Goal: Task Accomplishment & Management: Complete application form

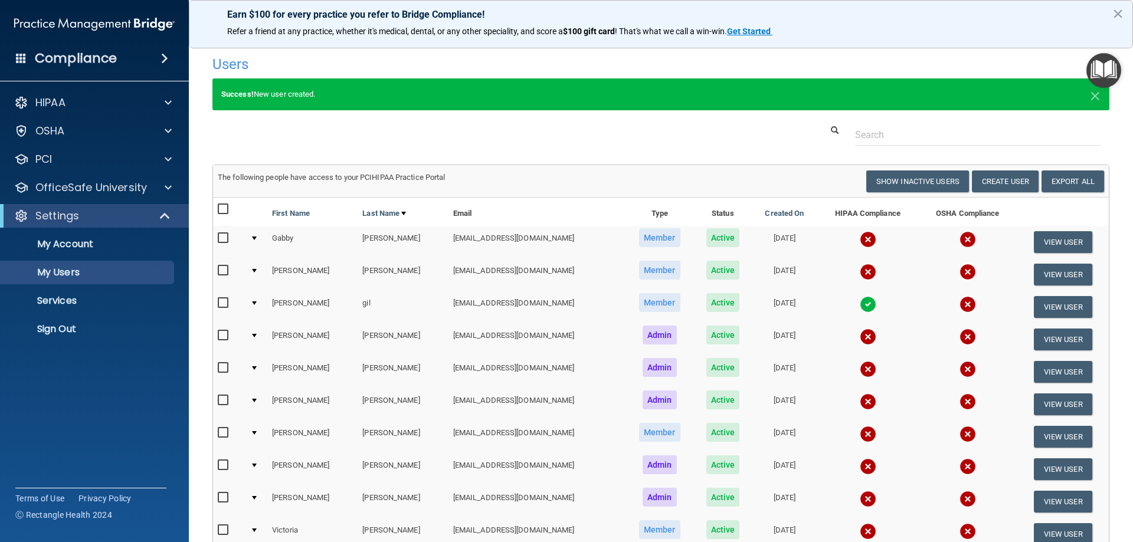
select select "20"
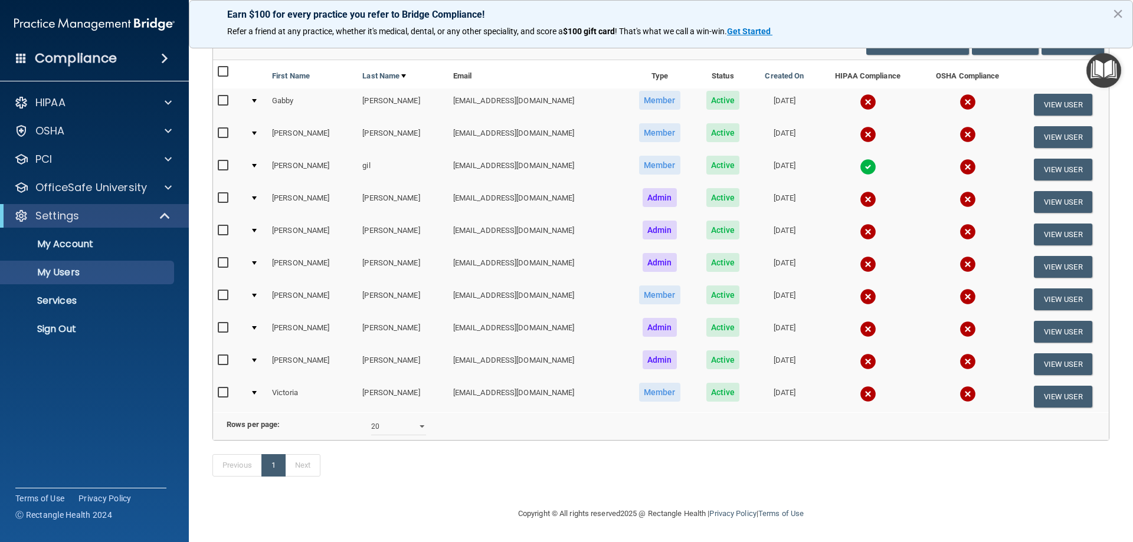
scroll to position [37, 0]
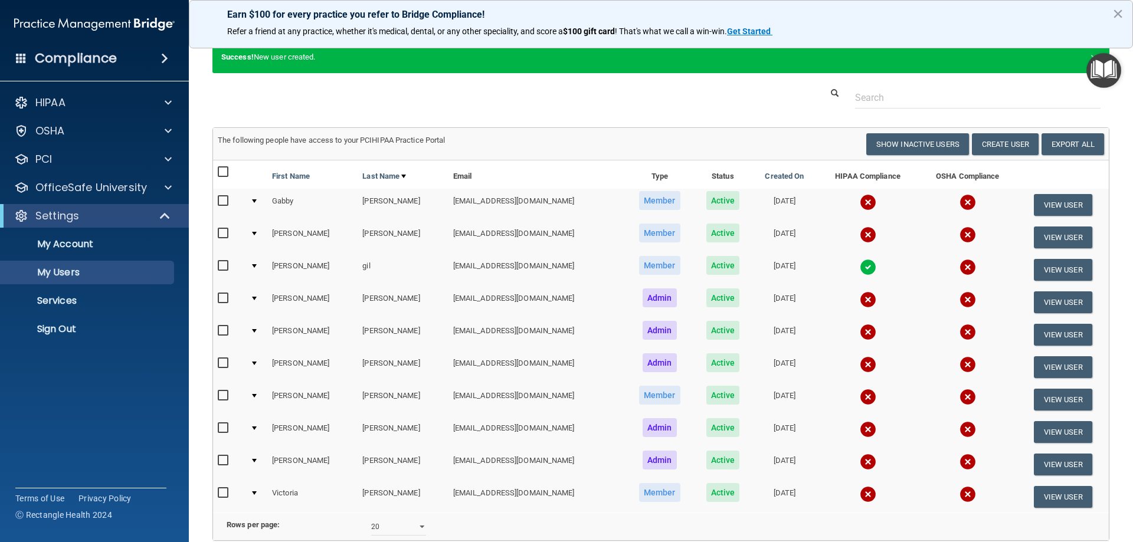
click at [252, 296] on td at bounding box center [256, 302] width 22 height 32
click at [256, 298] on div at bounding box center [254, 299] width 5 height 4
click at [223, 297] on input "checkbox" at bounding box center [225, 298] width 14 height 9
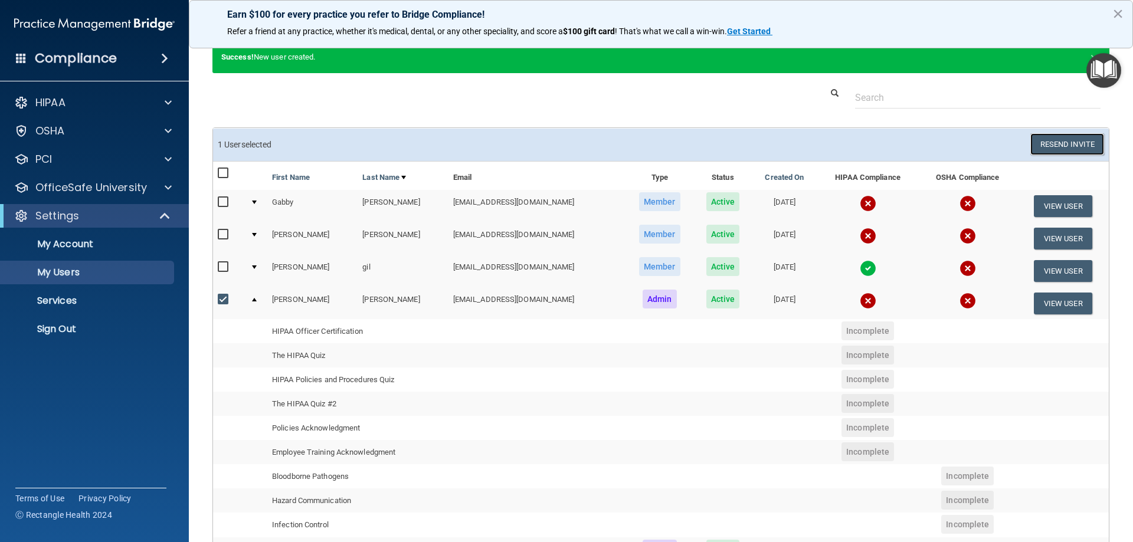
drag, startPoint x: 1060, startPoint y: 140, endPoint x: 642, endPoint y: 96, distance: 420.1
click at [642, 96] on div "Users Success! New user created. × Error! The user couldn't be created. × Succe…" at bounding box center [660, 412] width 897 height 801
click at [633, 89] on div at bounding box center [661, 98] width 915 height 22
click at [224, 302] on input "checkbox" at bounding box center [225, 299] width 14 height 9
checkbox input "false"
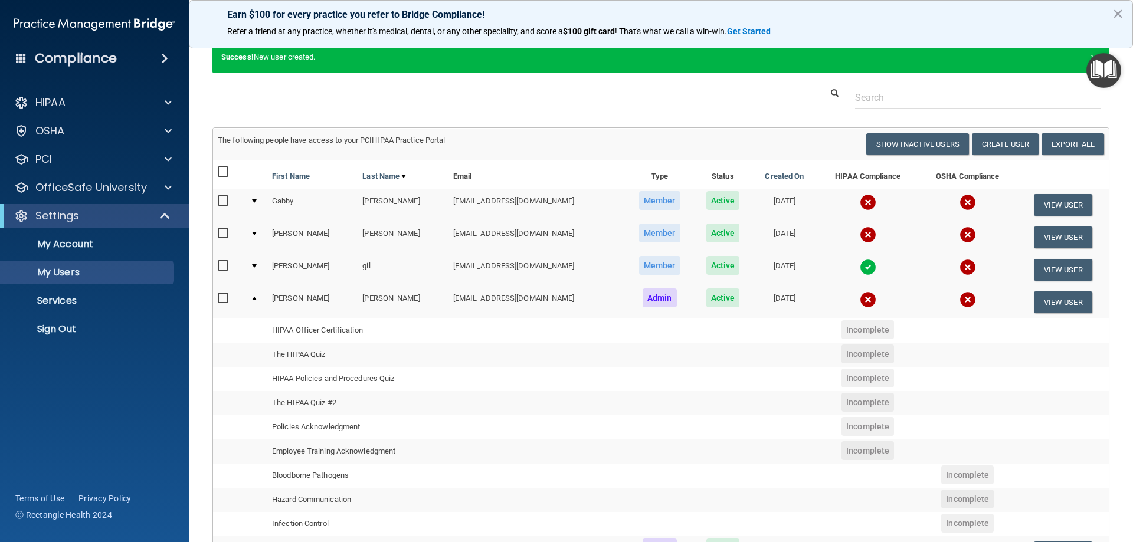
scroll to position [0, 0]
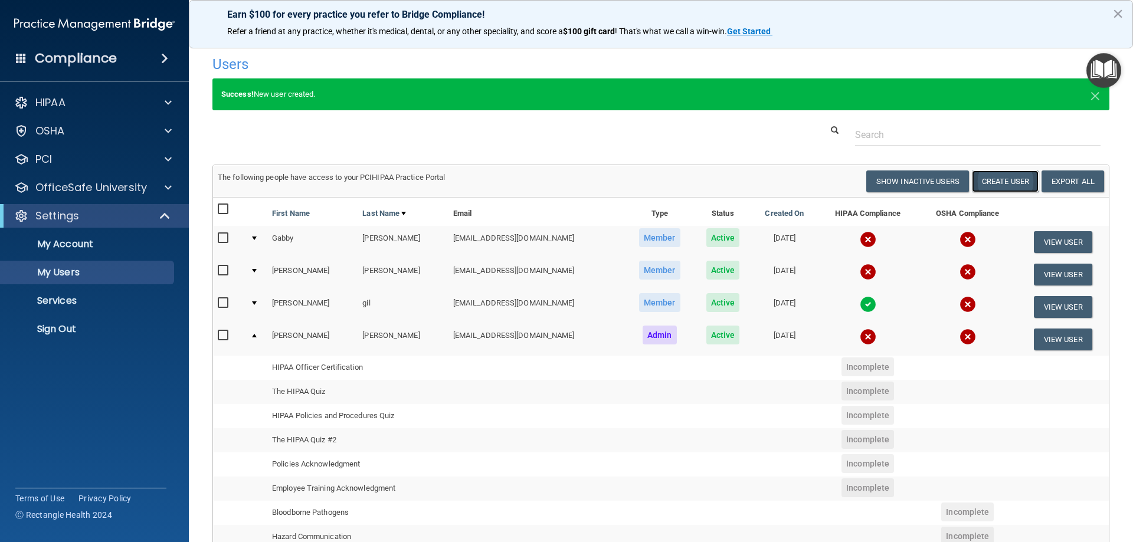
click at [1007, 181] on button "Create User" at bounding box center [1005, 182] width 67 height 22
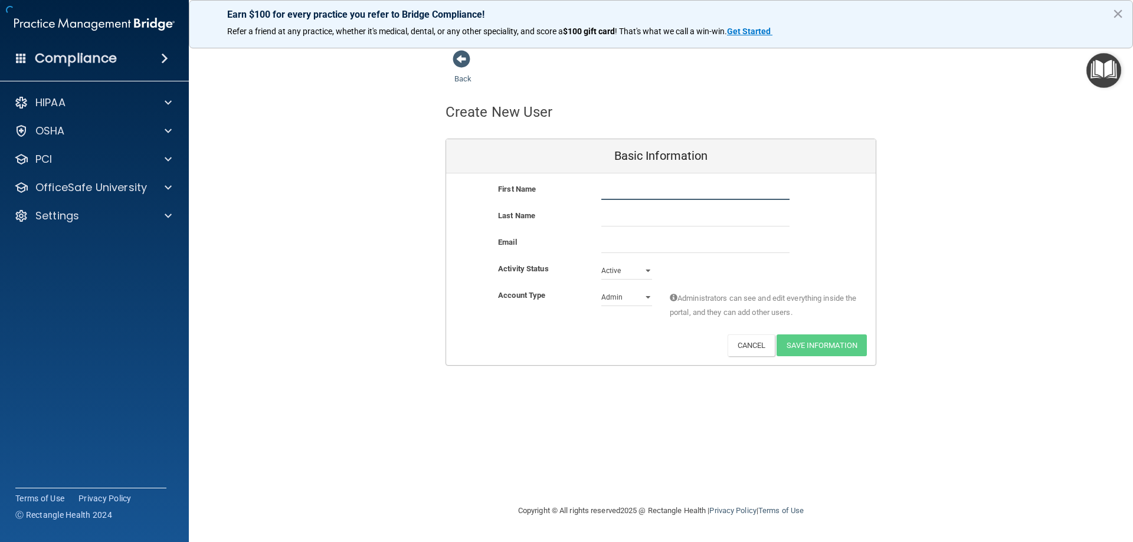
click at [669, 195] on input "text" at bounding box center [695, 191] width 188 height 18
type input "lesly"
click at [641, 221] on input "text" at bounding box center [695, 218] width 188 height 18
type input "gomez"
click at [631, 254] on div "Email" at bounding box center [661, 248] width 430 height 27
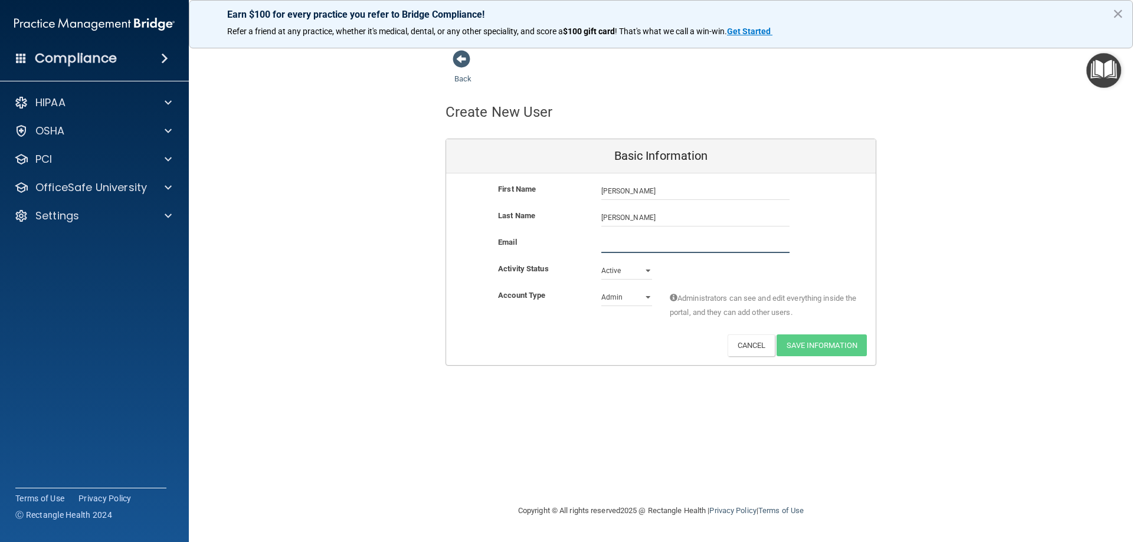
click at [639, 242] on input "email" at bounding box center [695, 244] width 188 height 18
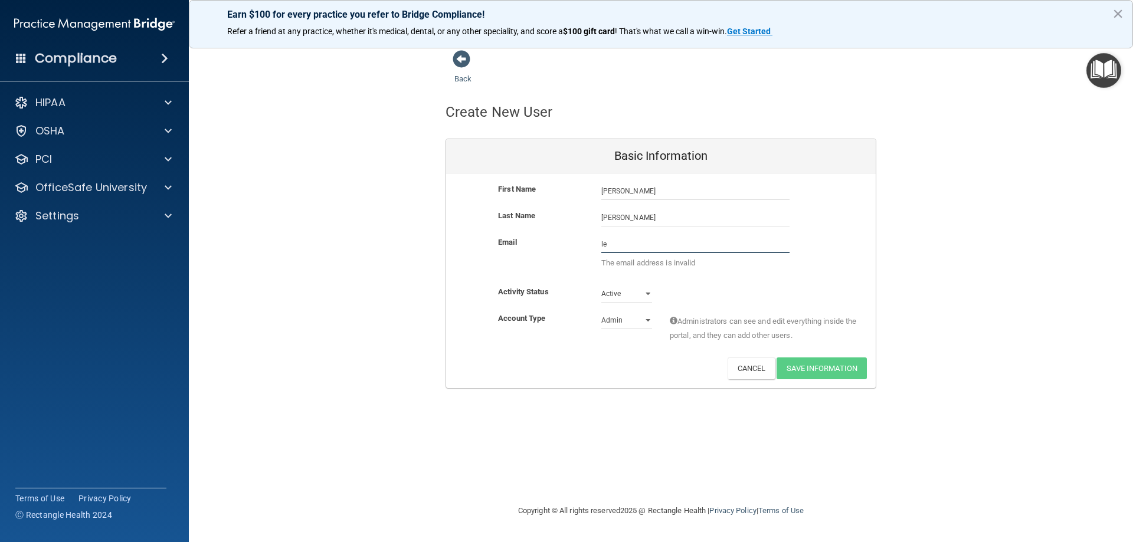
type input "l"
click at [460, 60] on span at bounding box center [462, 59] width 18 height 18
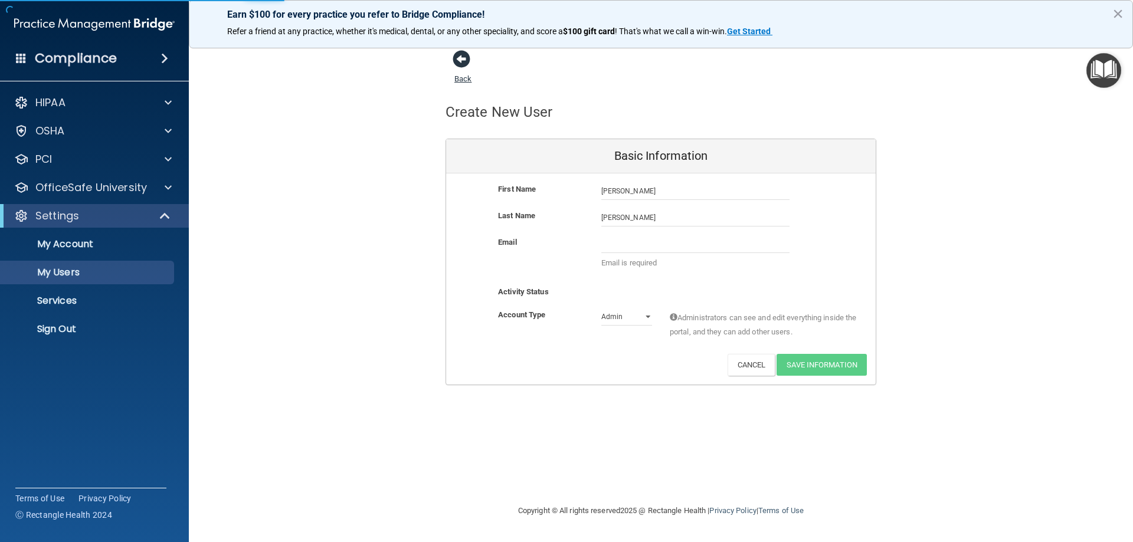
click at [457, 68] on span at bounding box center [462, 59] width 18 height 18
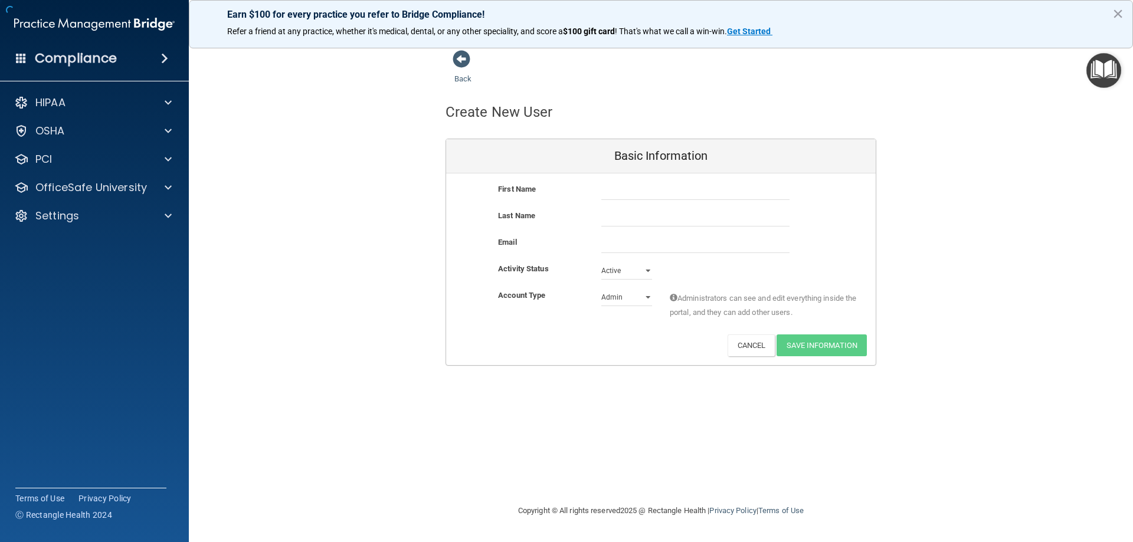
click at [457, 68] on span at bounding box center [462, 59] width 18 height 18
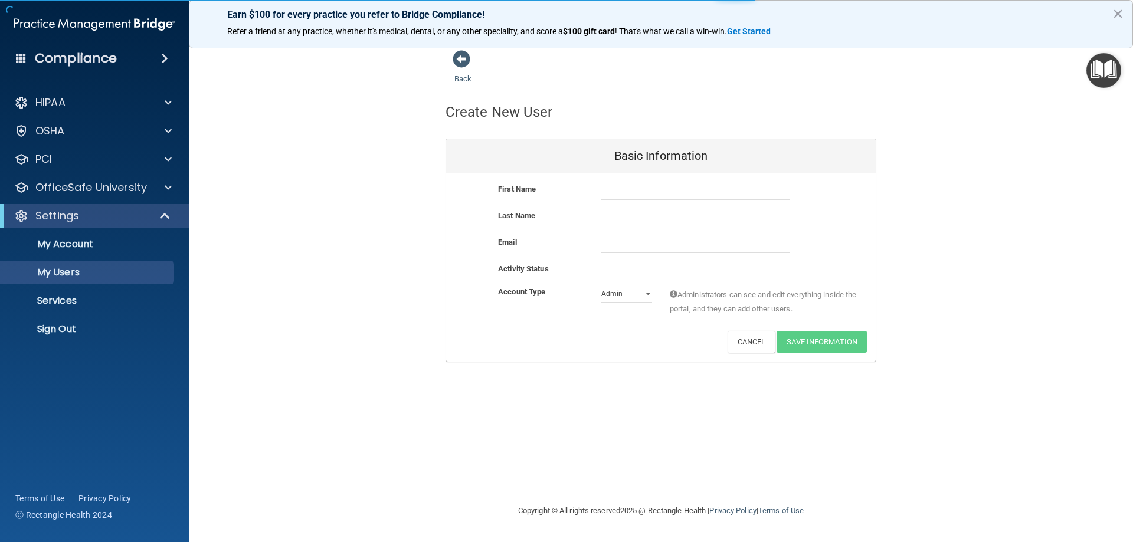
click at [457, 68] on span at bounding box center [462, 59] width 18 height 18
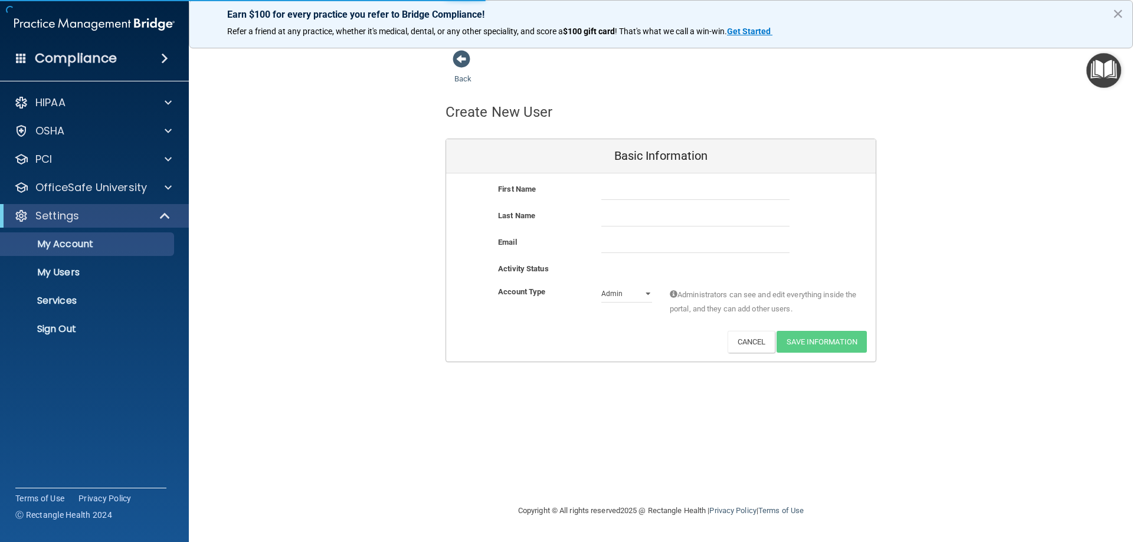
click at [457, 68] on span at bounding box center [462, 59] width 18 height 18
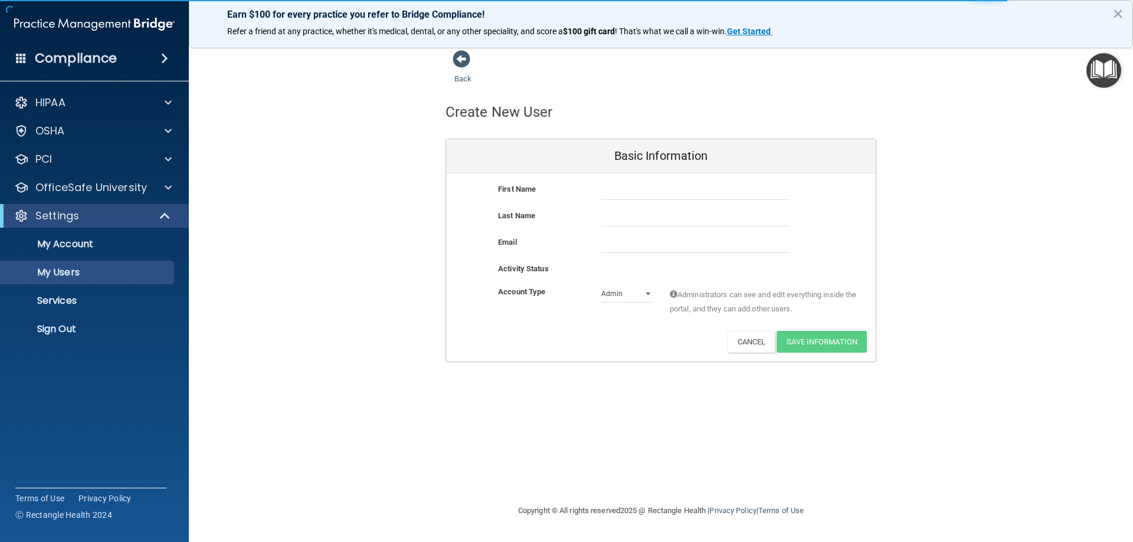
click at [457, 68] on span at bounding box center [462, 59] width 18 height 18
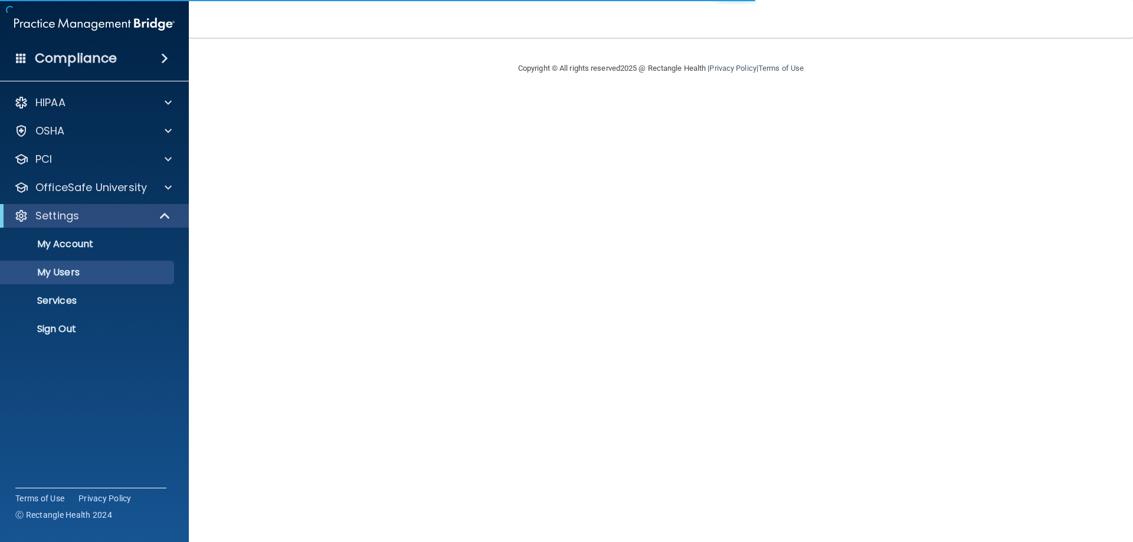
select select "20"
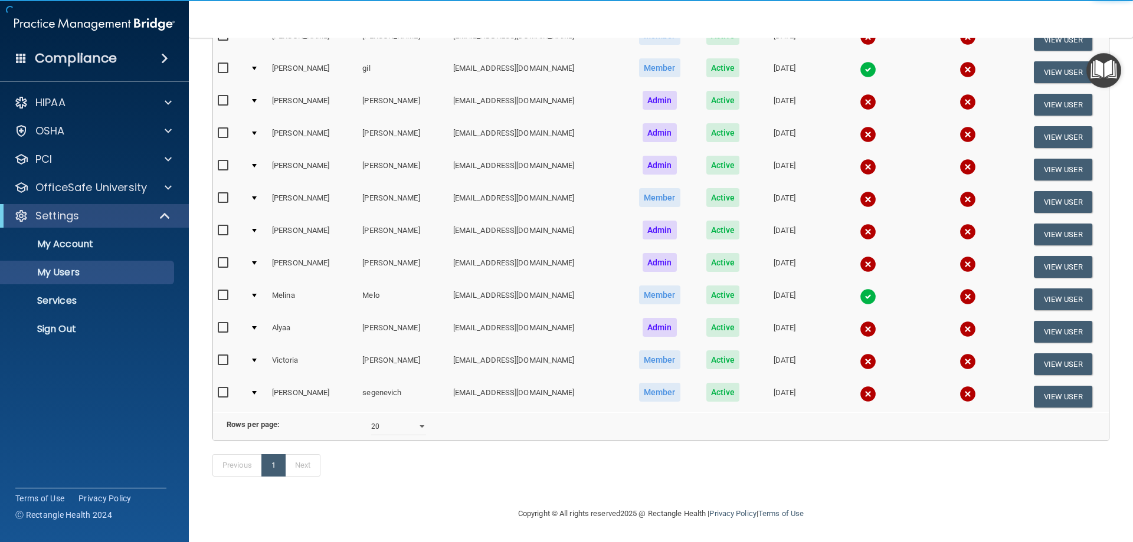
scroll to position [148, 0]
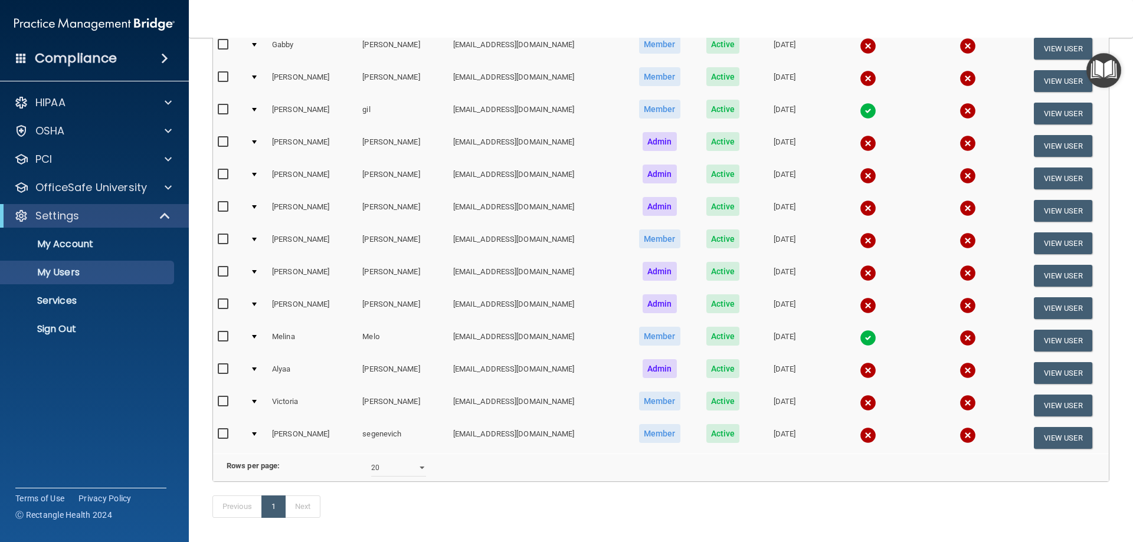
click at [224, 139] on input "checkbox" at bounding box center [225, 142] width 14 height 9
checkbox input "true"
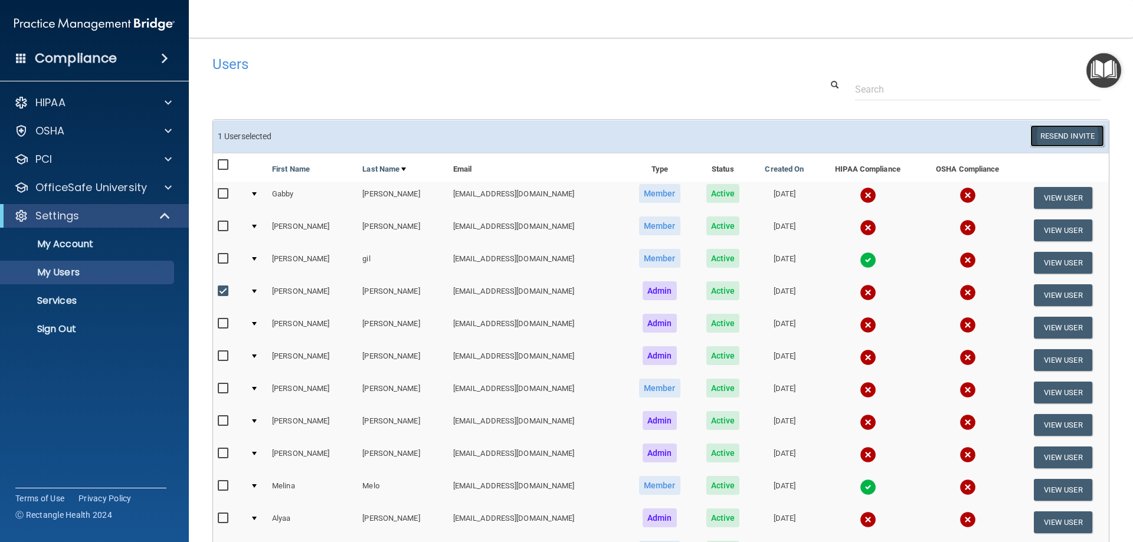
click at [1032, 138] on button "Resend Invite" at bounding box center [1067, 136] width 74 height 22
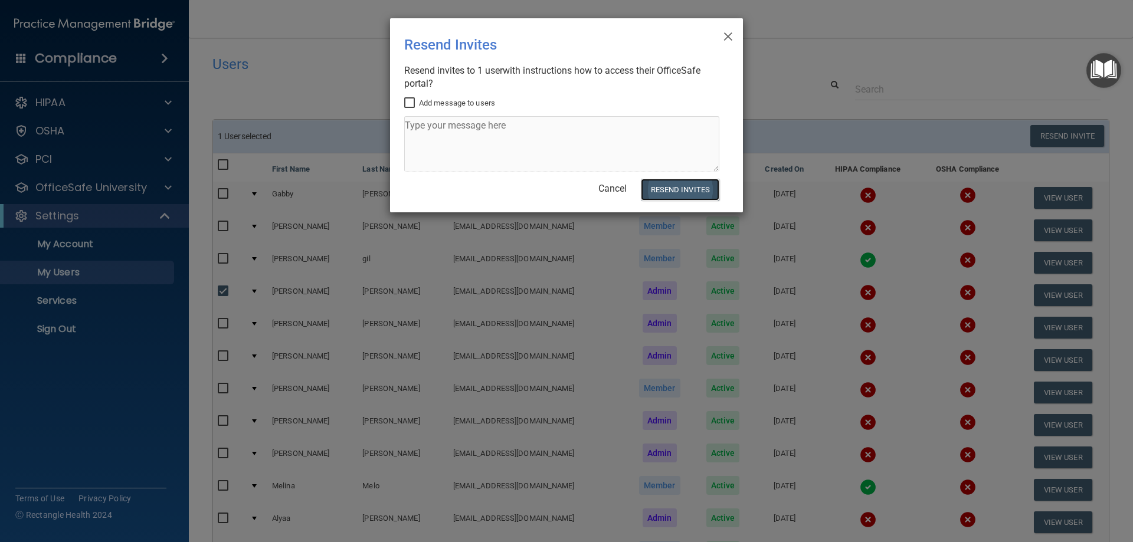
click at [666, 186] on button "Resend Invites" at bounding box center [680, 190] width 78 height 22
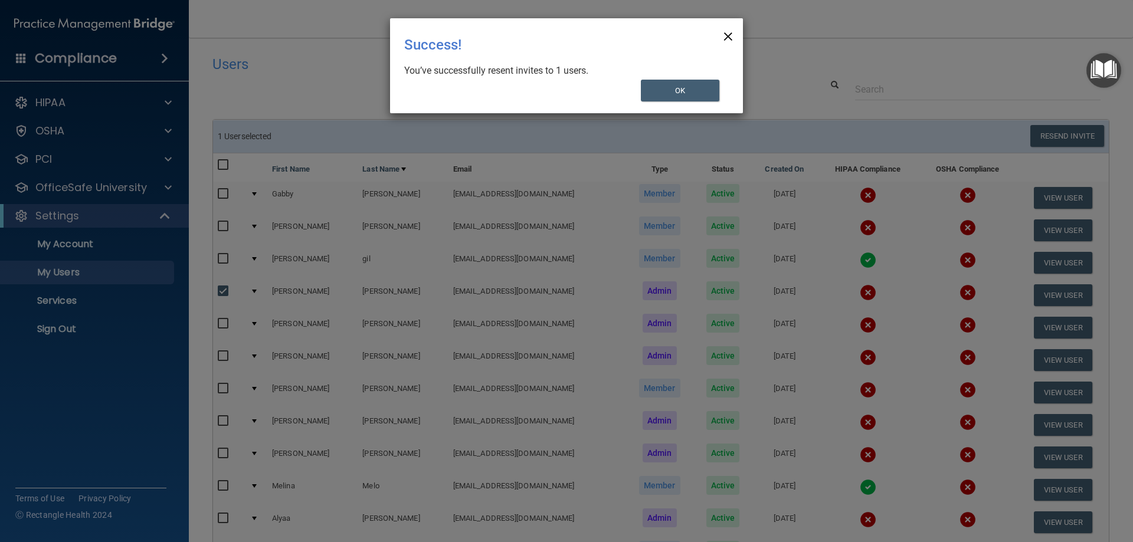
click at [728, 34] on span "×" at bounding box center [728, 35] width 11 height 24
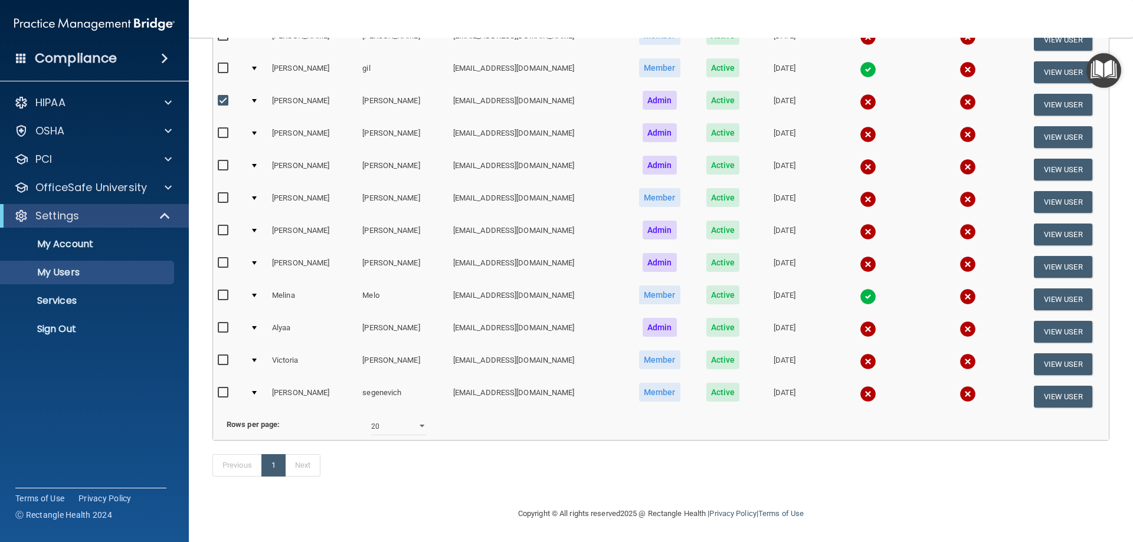
scroll to position [31, 0]
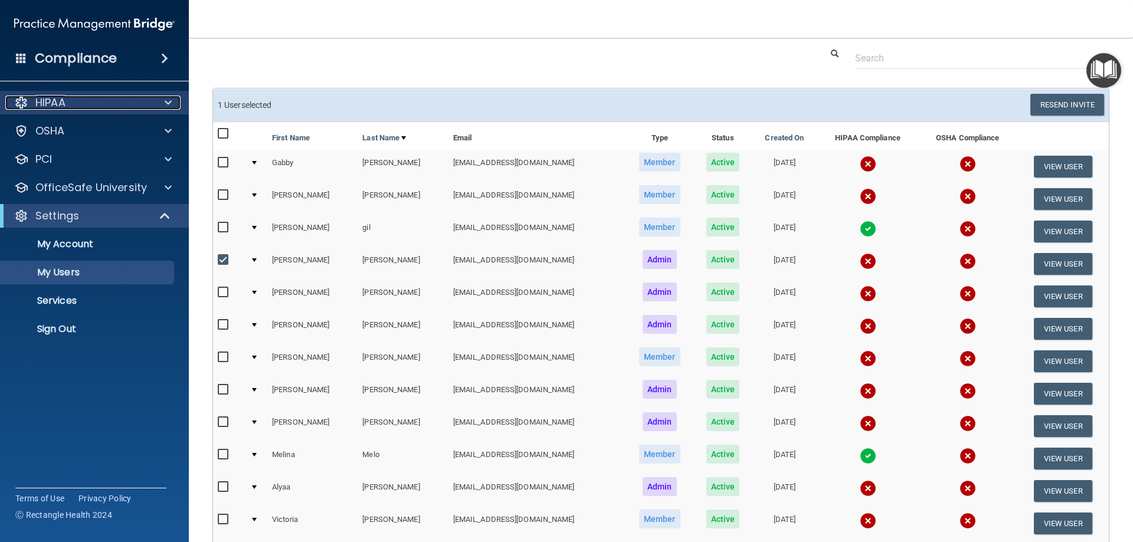
click at [100, 100] on div "HIPAA" at bounding box center [78, 103] width 146 height 14
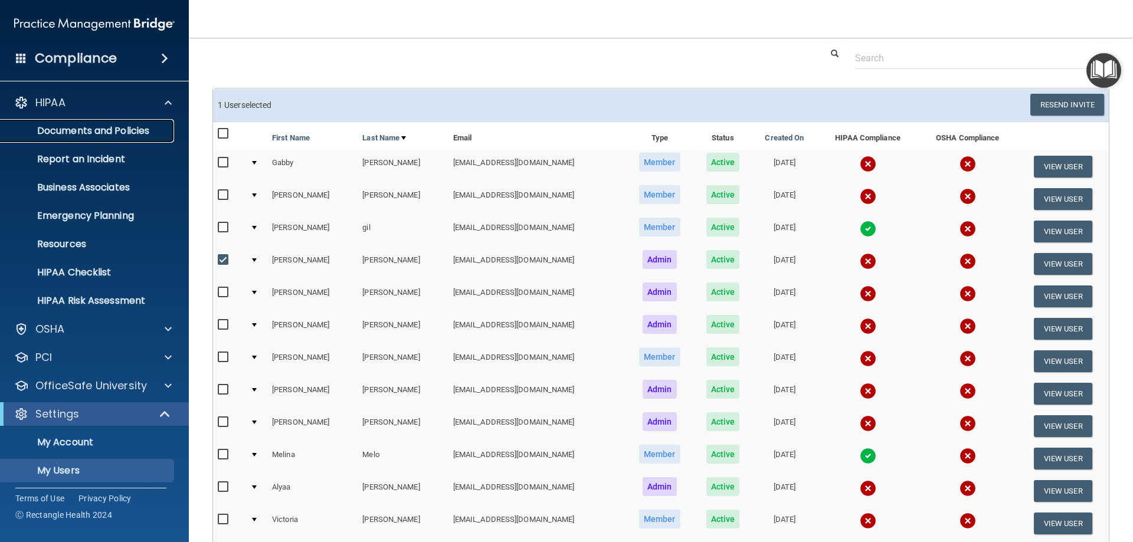
click at [95, 134] on p "Documents and Policies" at bounding box center [88, 131] width 161 height 12
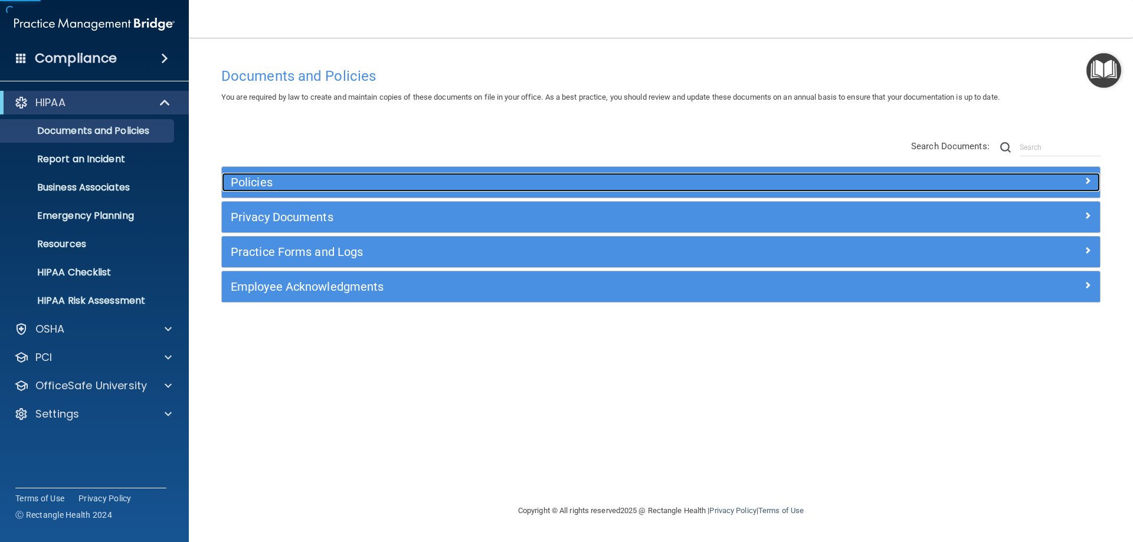
click at [328, 187] on h5 "Policies" at bounding box center [551, 182] width 641 height 13
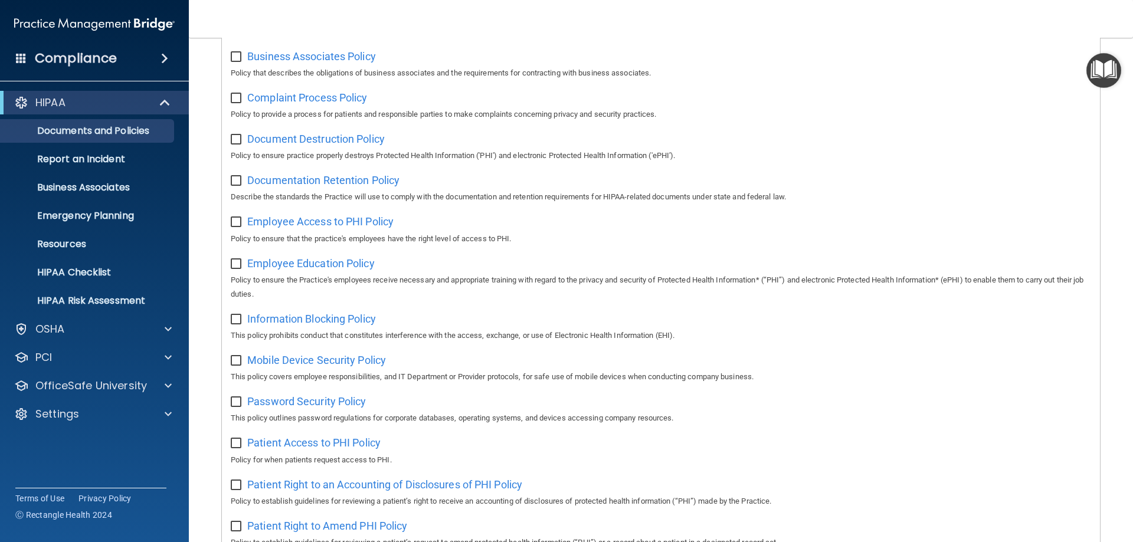
scroll to position [59, 0]
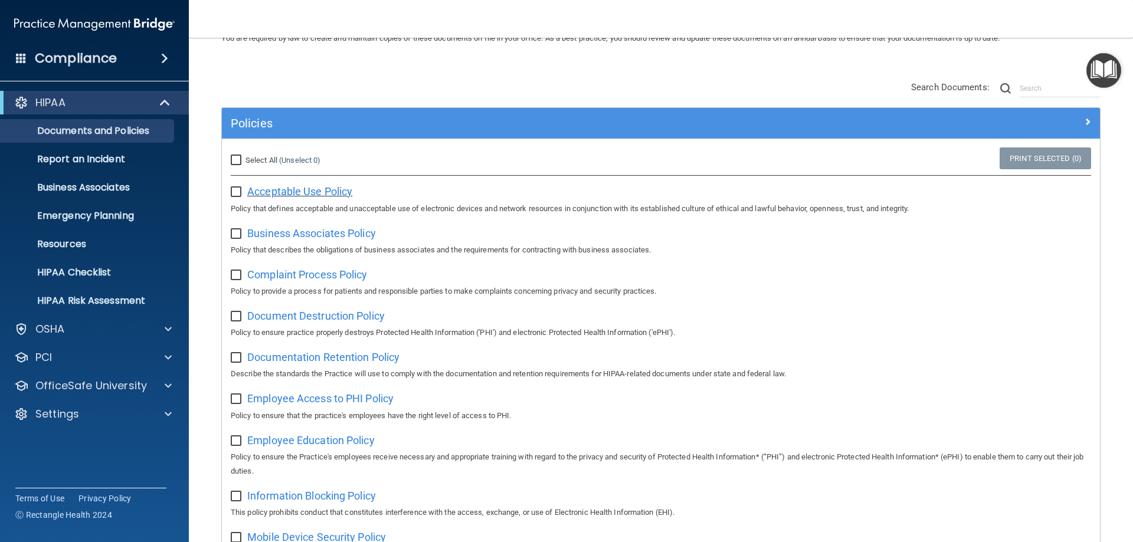
click at [288, 190] on span "Acceptable Use Policy" at bounding box center [299, 191] width 105 height 12
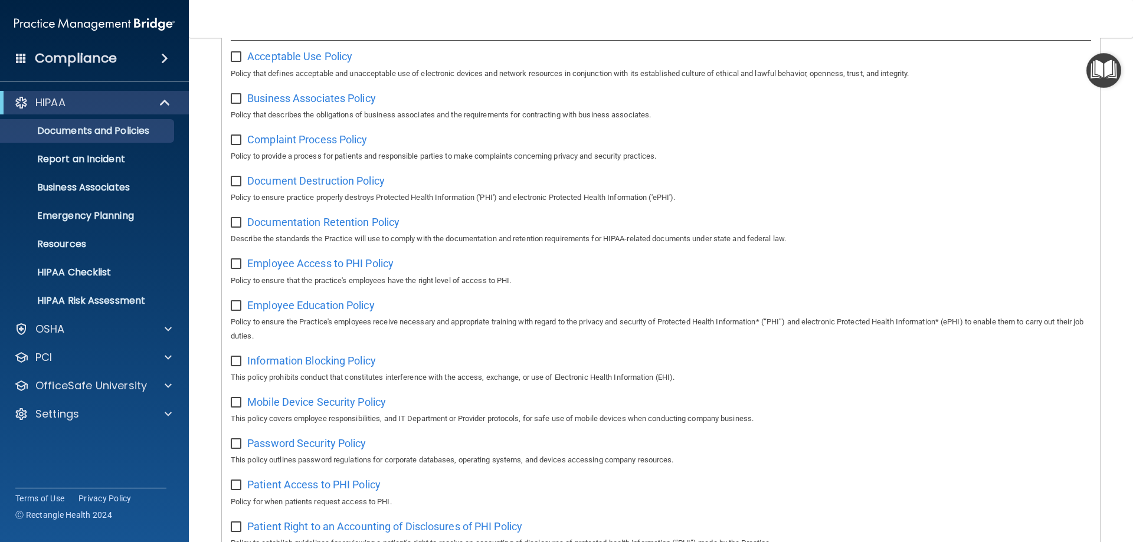
scroll to position [17, 0]
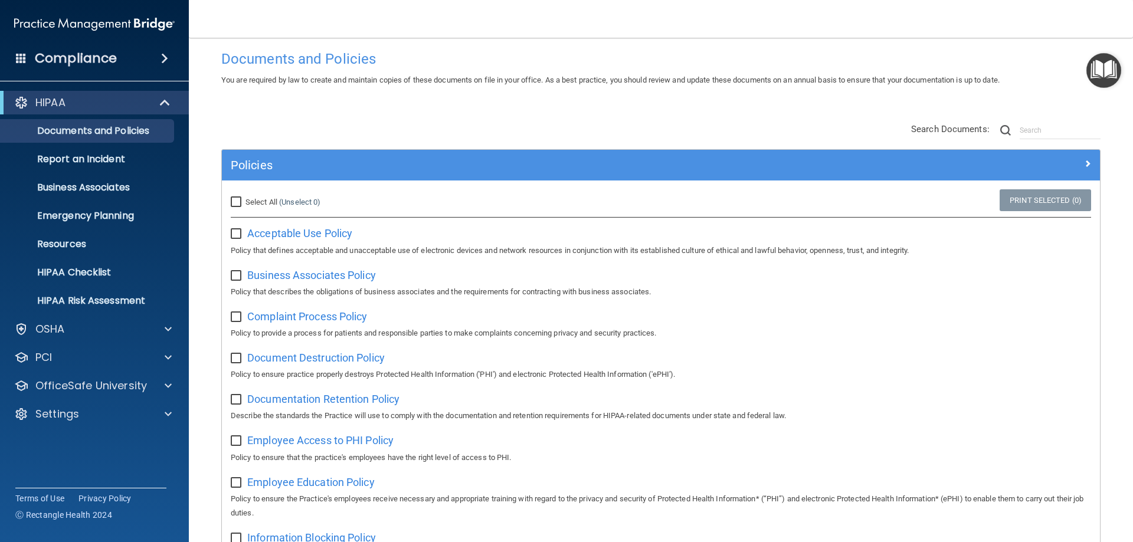
click at [239, 199] on input "Select All (Unselect 0) Unselect All" at bounding box center [238, 202] width 14 height 9
checkbox input "true"
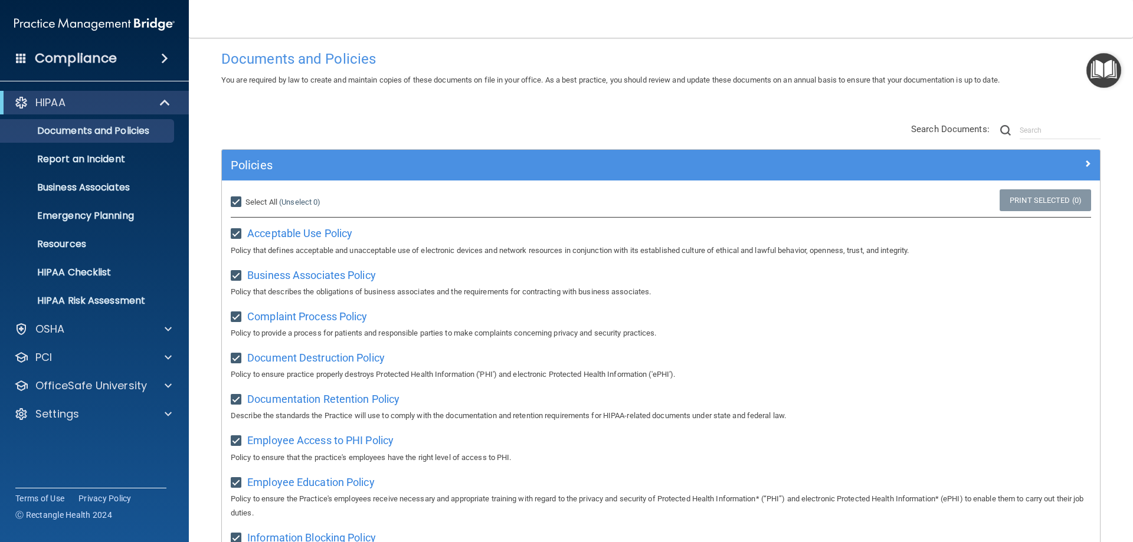
checkbox input "true"
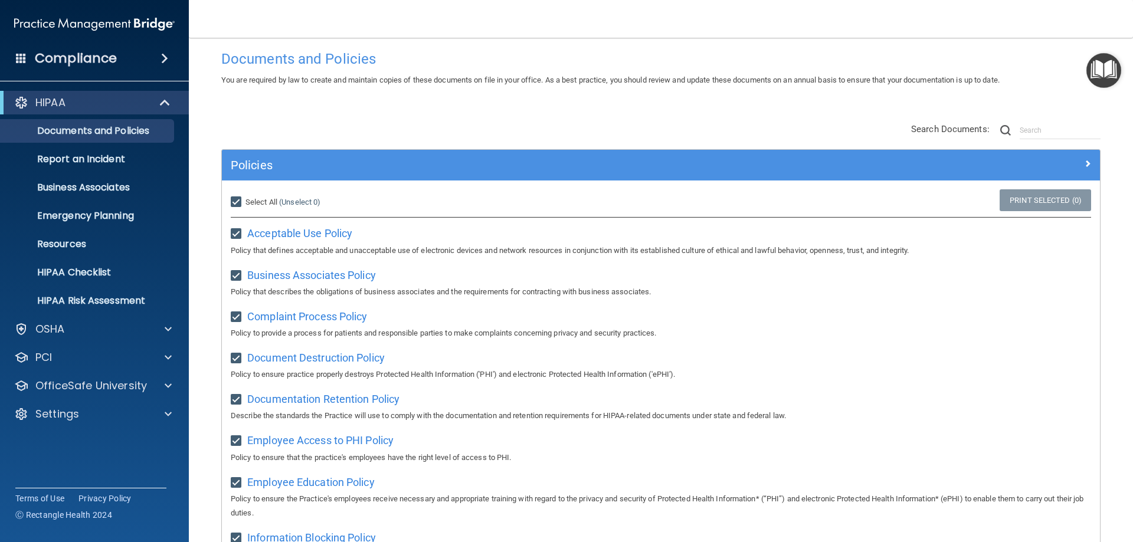
checkbox input "true"
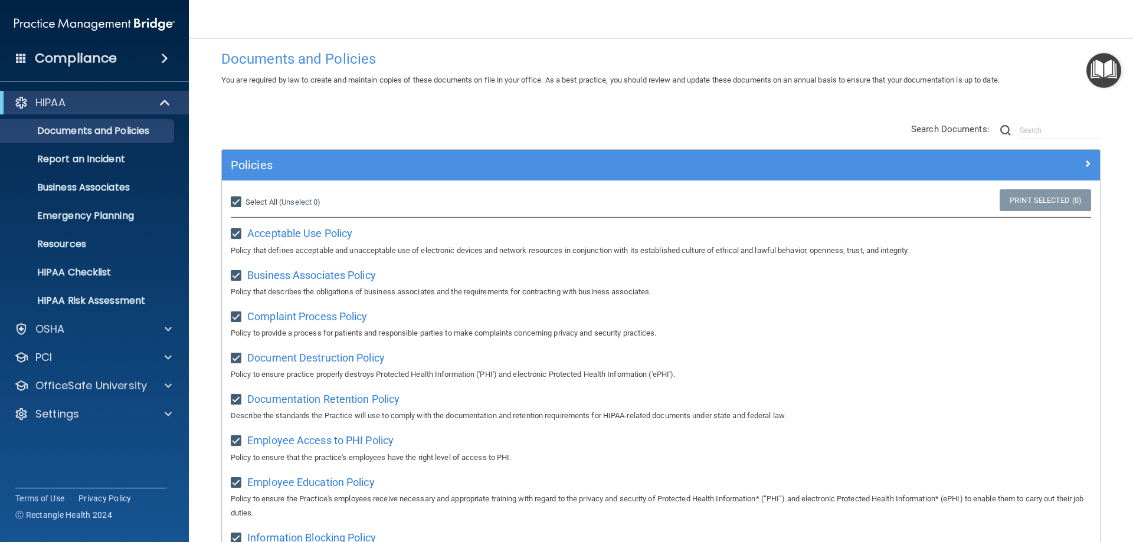
checkbox input "true"
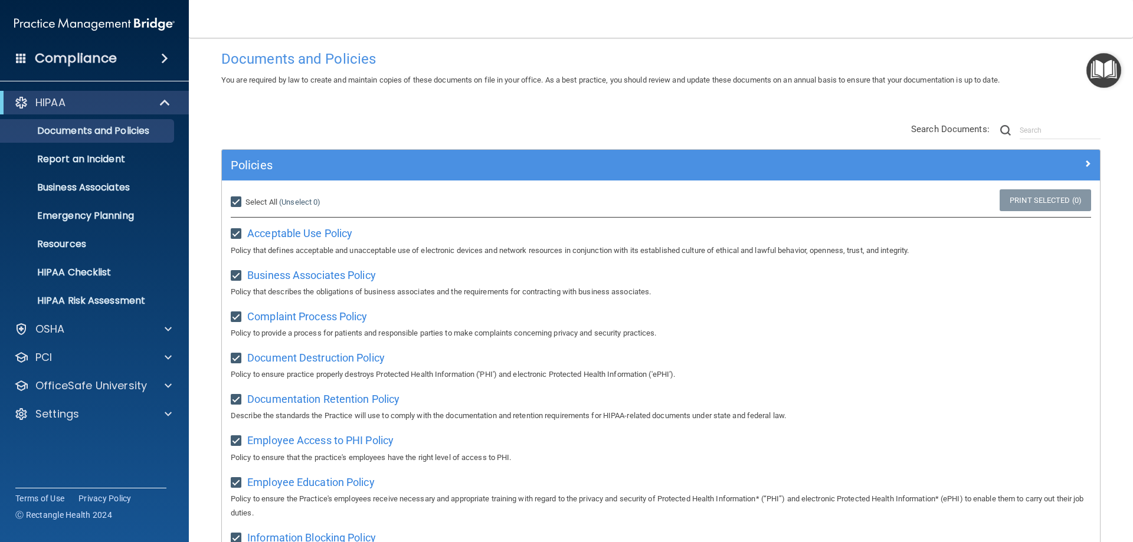
checkbox input "true"
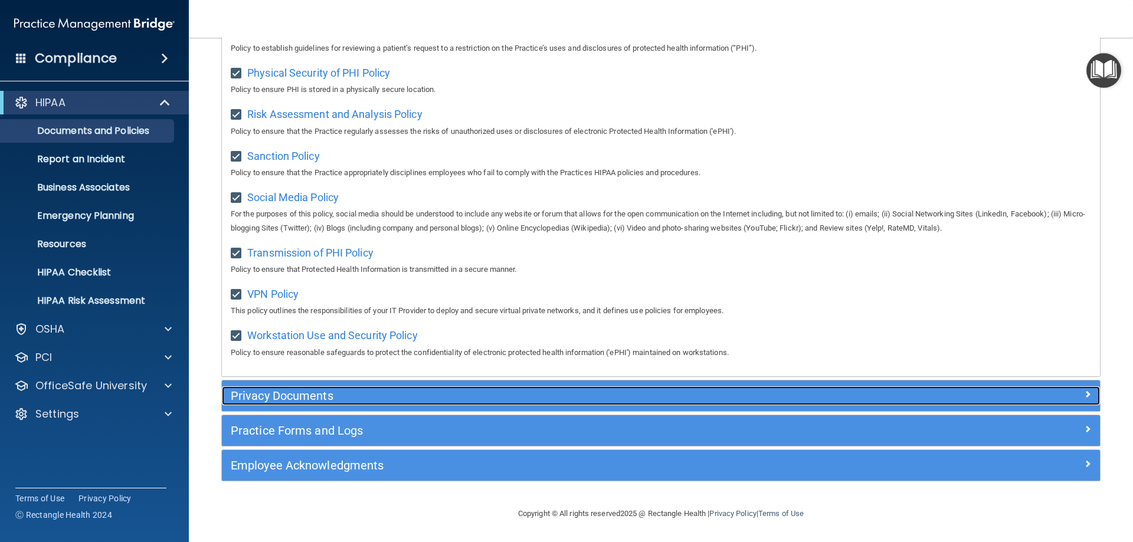
click at [342, 388] on div "Privacy Documents" at bounding box center [551, 396] width 659 height 19
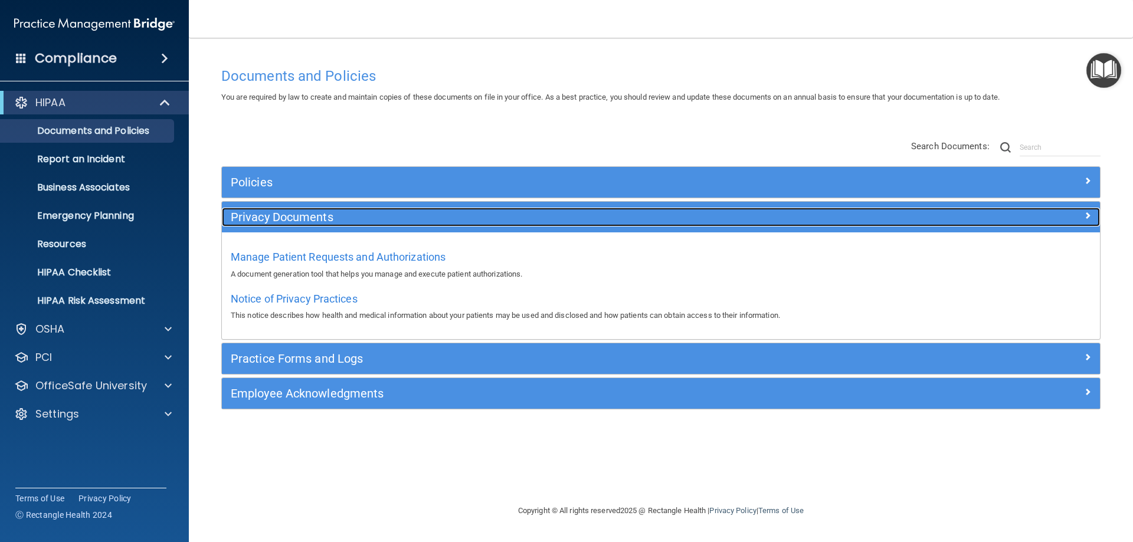
scroll to position [0, 0]
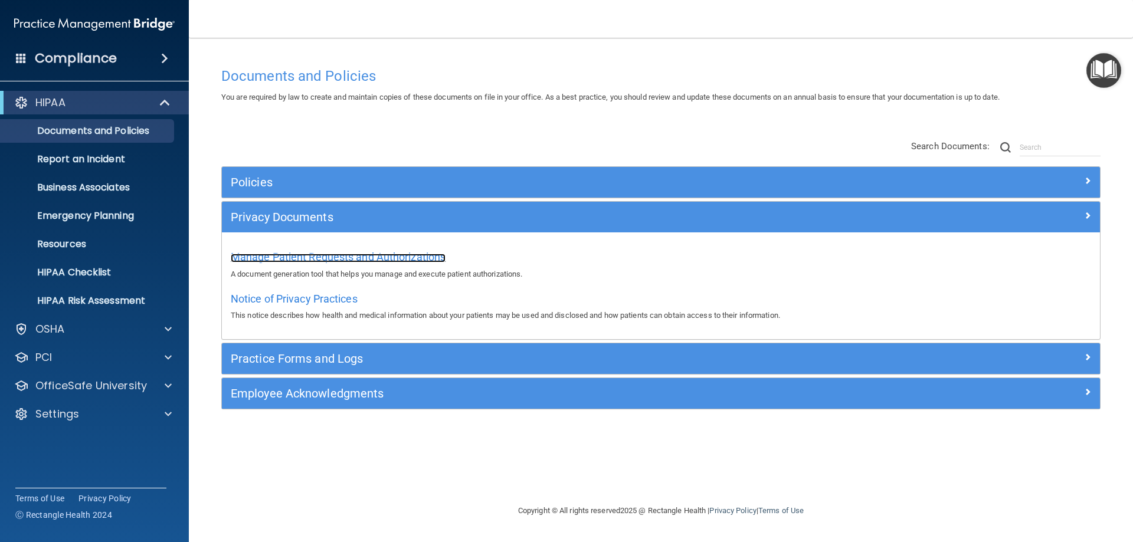
click at [366, 251] on span "Manage Patient Requests and Authorizations" at bounding box center [338, 257] width 215 height 12
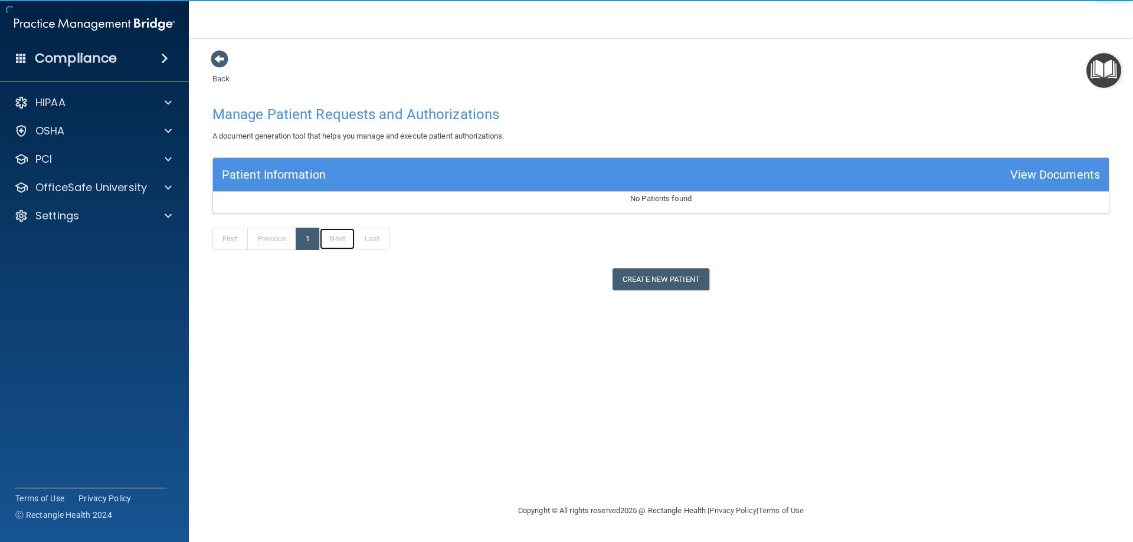
click at [330, 238] on link "Next" at bounding box center [336, 239] width 35 height 22
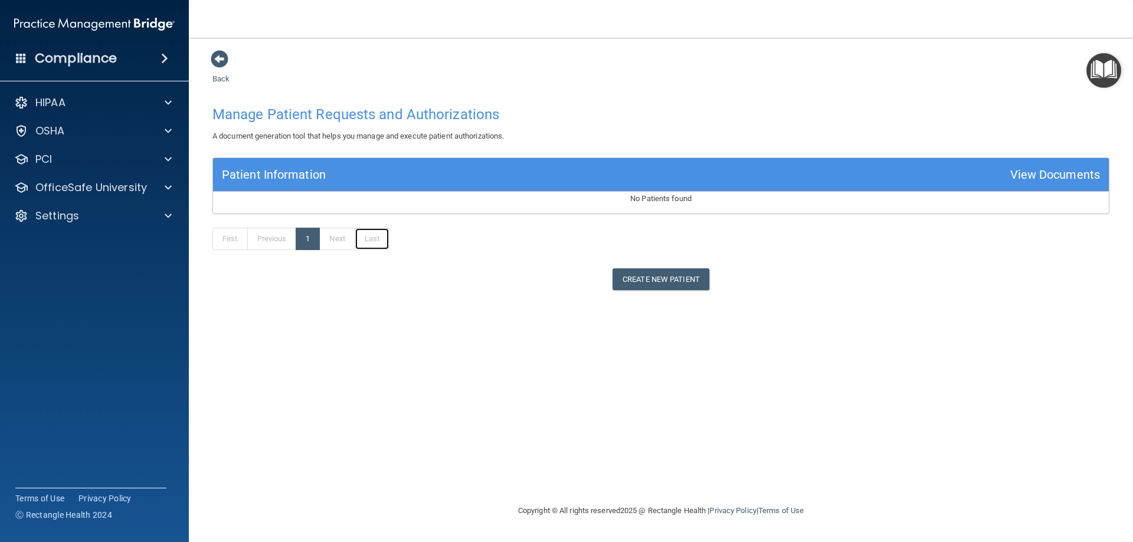
click at [378, 243] on link "Last" at bounding box center [372, 239] width 35 height 22
click at [628, 178] on div "Patient Information View Documents" at bounding box center [661, 175] width 896 height 34
click at [214, 56] on span at bounding box center [220, 59] width 18 height 18
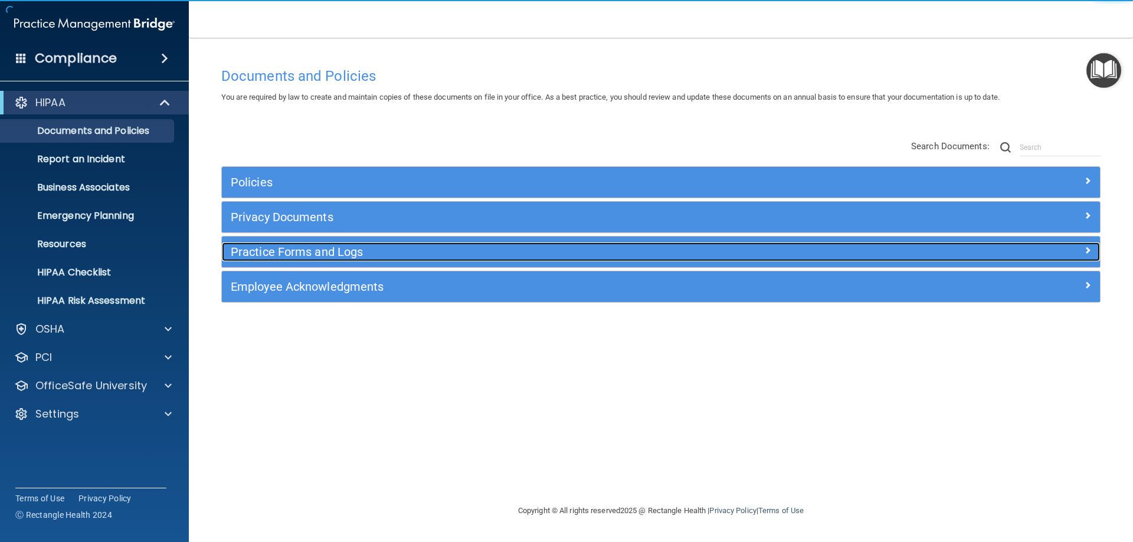
click at [289, 247] on h5 "Practice Forms and Logs" at bounding box center [551, 251] width 641 height 13
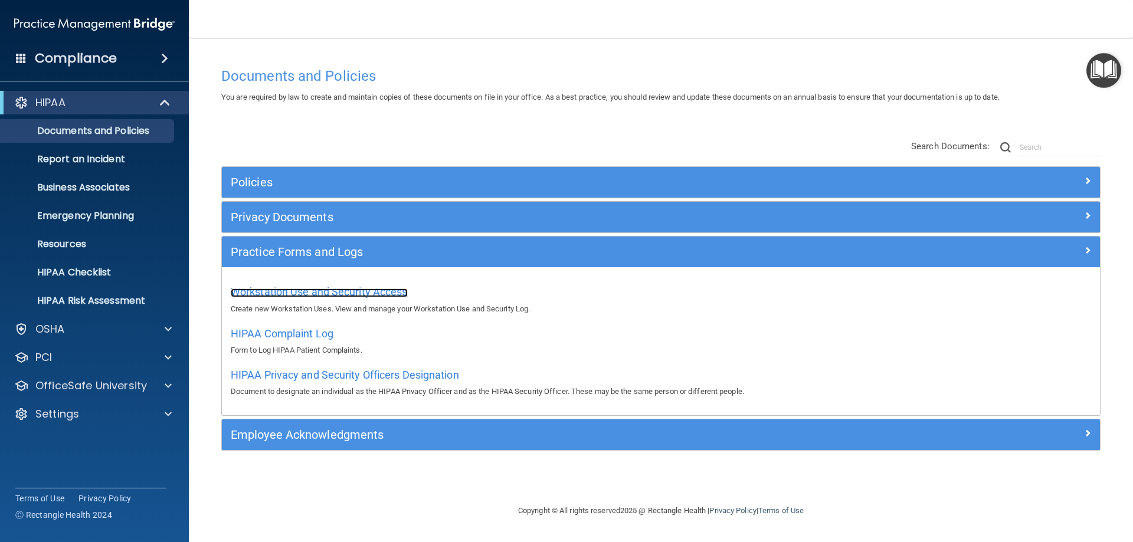
click at [341, 286] on span "Workstation Use and Security Access" at bounding box center [319, 292] width 177 height 12
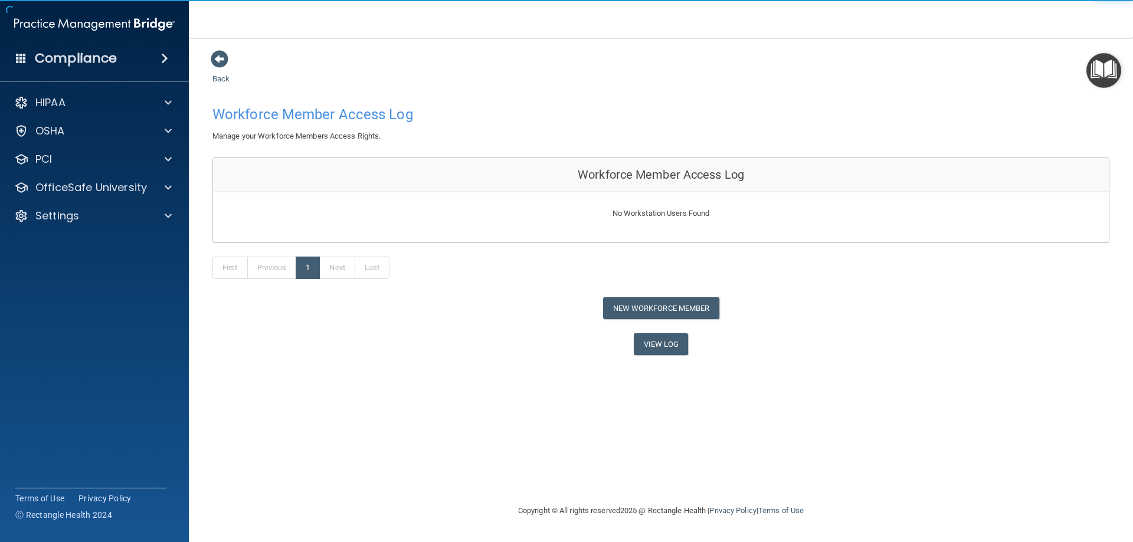
click at [591, 212] on p "No Workstation Users Found" at bounding box center [661, 214] width 896 height 14
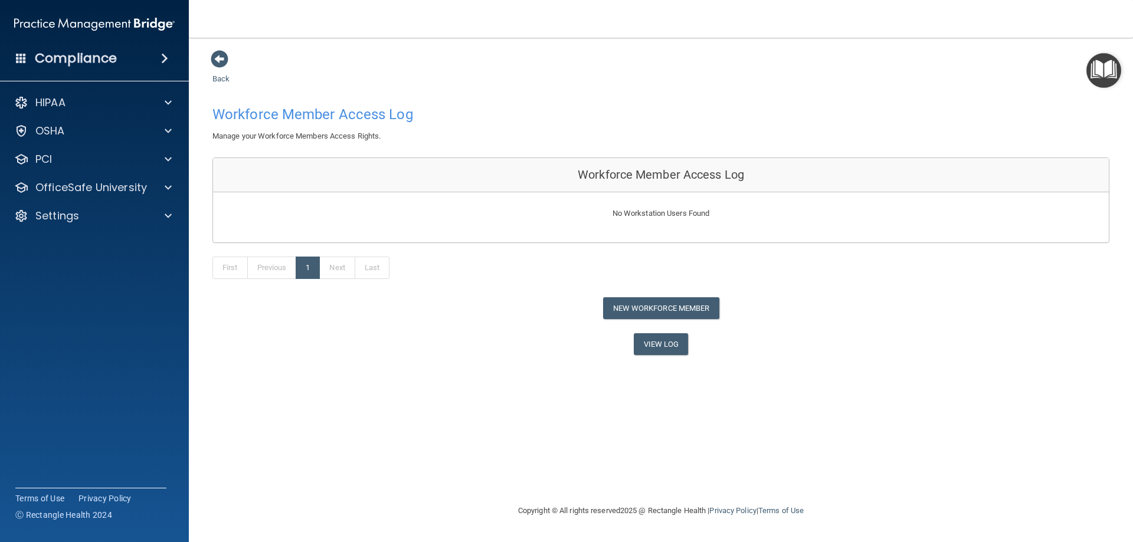
click at [741, 211] on p "No Workstation Users Found" at bounding box center [661, 214] width 896 height 14
drag, startPoint x: 623, startPoint y: 254, endPoint x: 441, endPoint y: 238, distance: 182.4
click at [593, 246] on div "First Previous 1 Next Last" at bounding box center [661, 270] width 915 height 54
click at [518, 332] on div "Back Workforce Member Access Log Manage your Workforce Members Access Rights. W…" at bounding box center [660, 203] width 897 height 306
click at [657, 345] on link "View Log" at bounding box center [661, 344] width 55 height 22
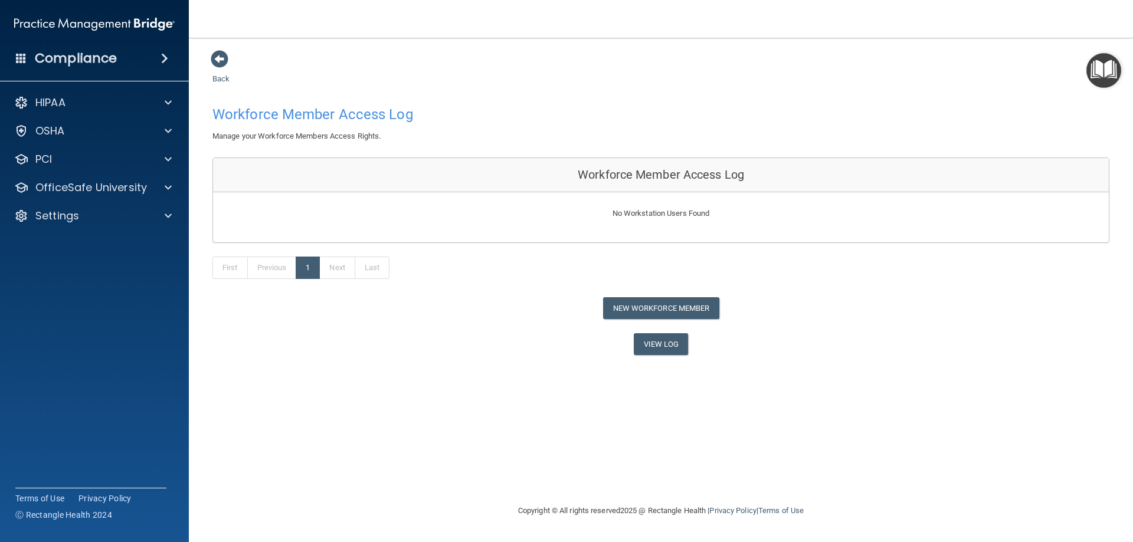
click at [228, 70] on div "Back Workforce Member Access Log Manage your Workforce Members Access Rights. W…" at bounding box center [660, 203] width 897 height 306
click at [215, 52] on span at bounding box center [220, 59] width 18 height 18
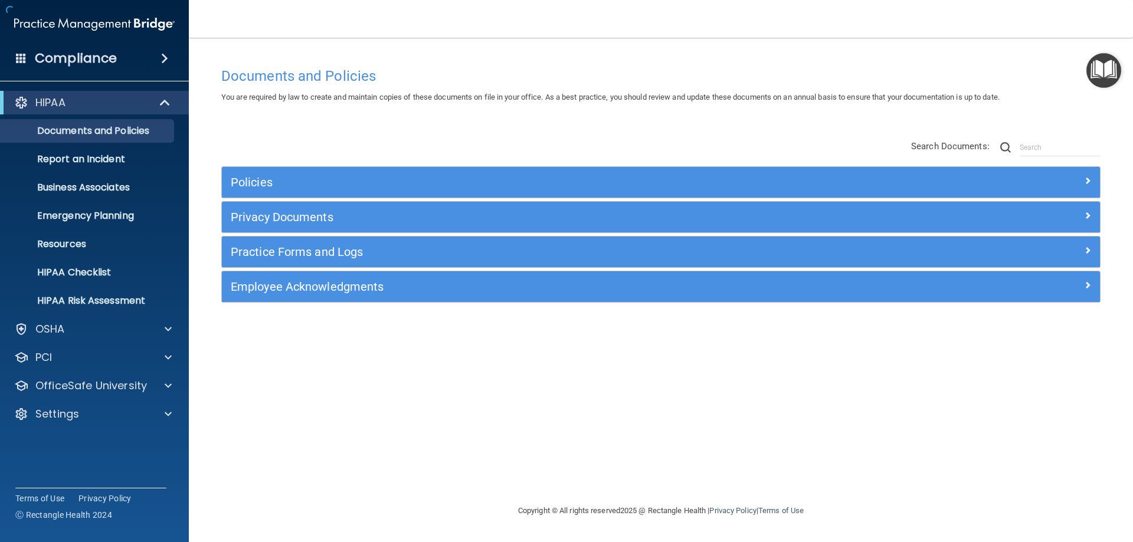
click at [221, 53] on div "Documents and Policies You are required by law to create and maintain copies of…" at bounding box center [660, 271] width 897 height 443
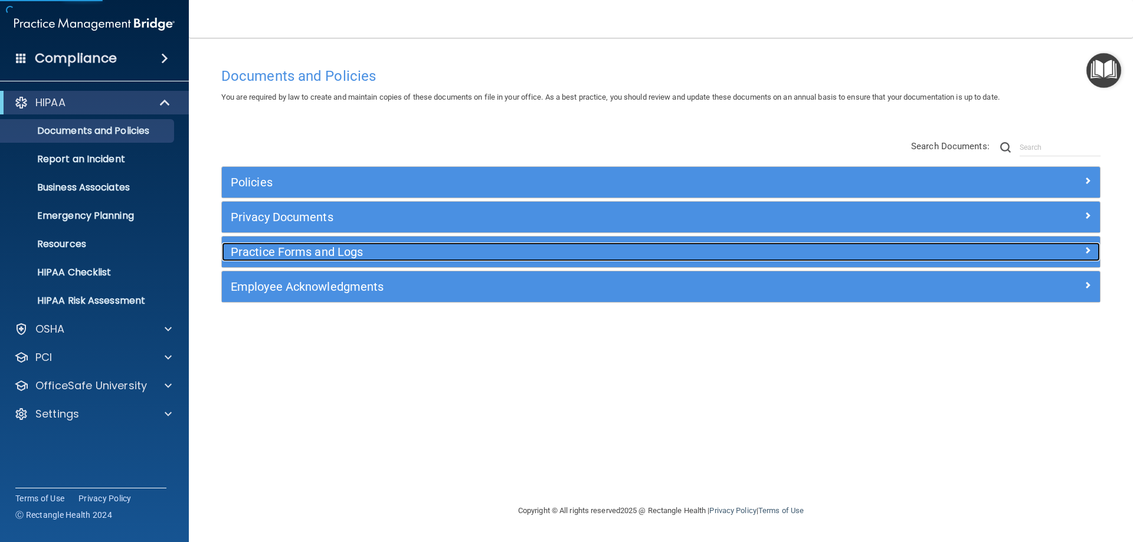
click at [340, 257] on h5 "Practice Forms and Logs" at bounding box center [551, 251] width 641 height 13
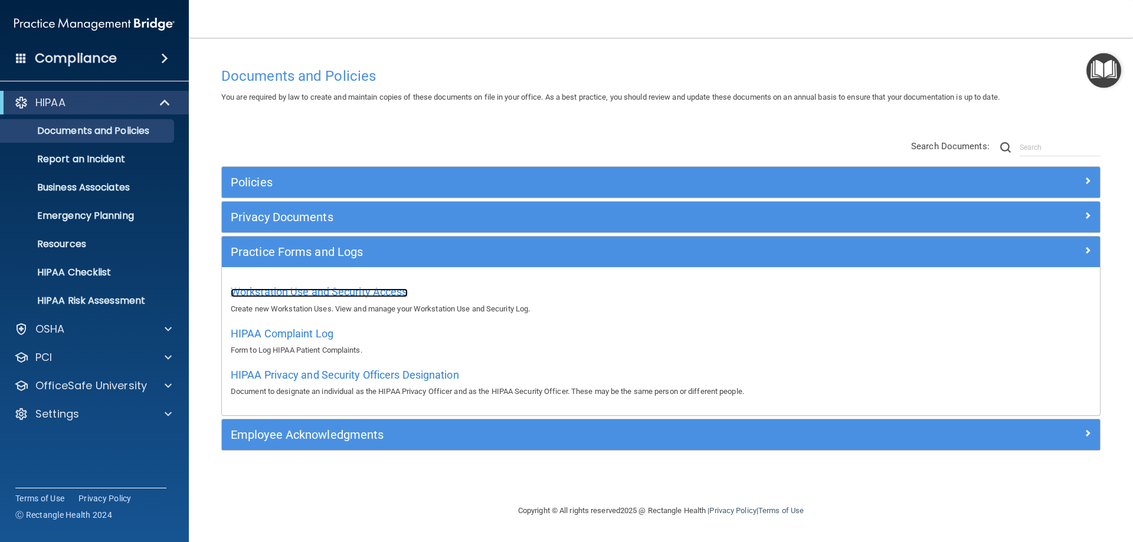
click at [366, 294] on span "Workstation Use and Security Access" at bounding box center [319, 292] width 177 height 12
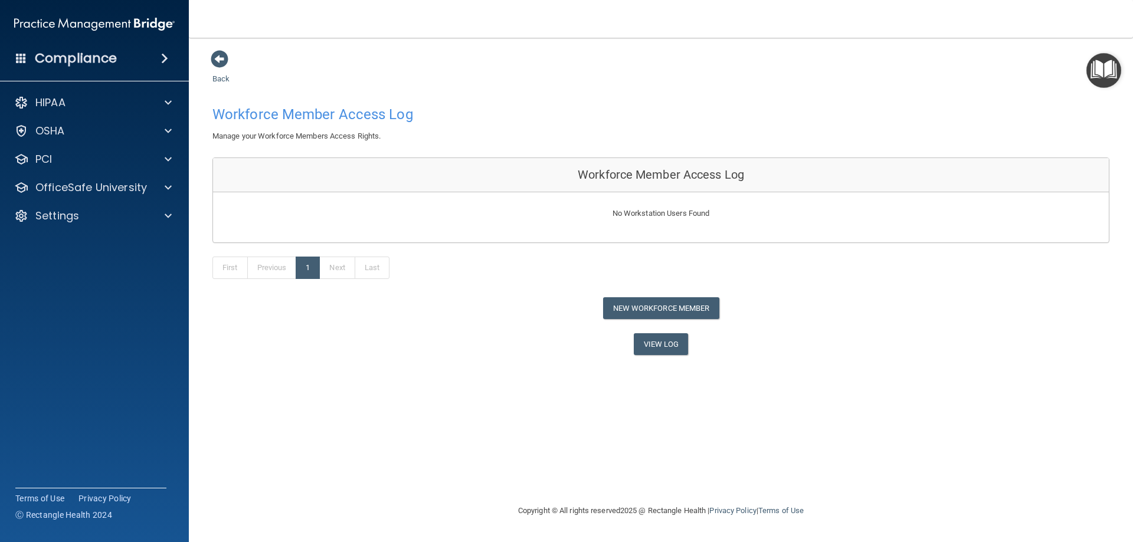
click at [346, 283] on div "First Previous 1 Next Last" at bounding box center [661, 270] width 915 height 54
click at [619, 337] on div "View Log" at bounding box center [661, 344] width 915 height 22
click at [667, 353] on link "View Log" at bounding box center [661, 344] width 55 height 22
click at [228, 60] on span at bounding box center [220, 59] width 18 height 18
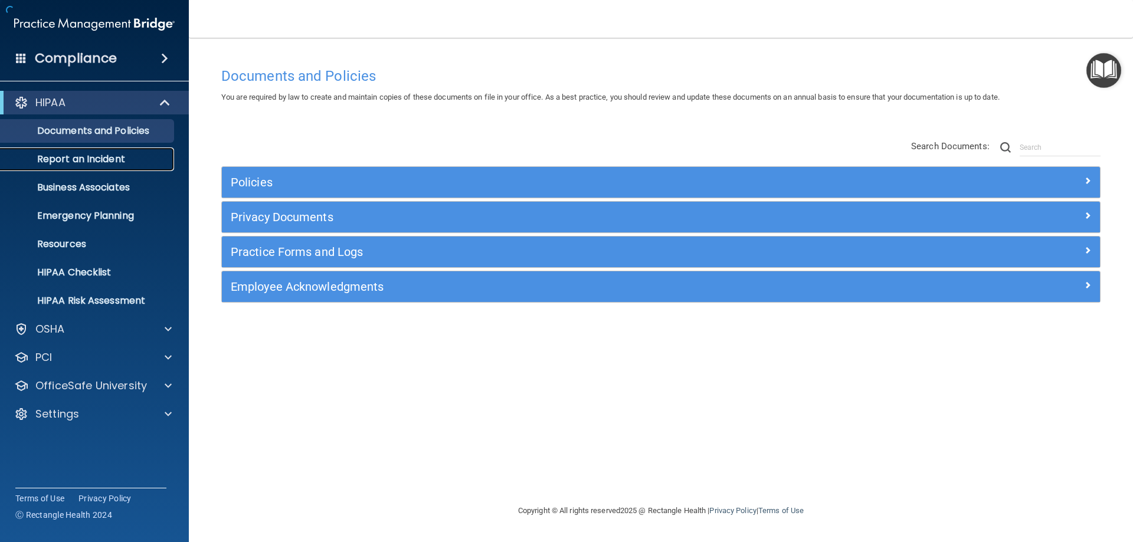
click at [93, 148] on link "Report an Incident" at bounding box center [81, 160] width 186 height 24
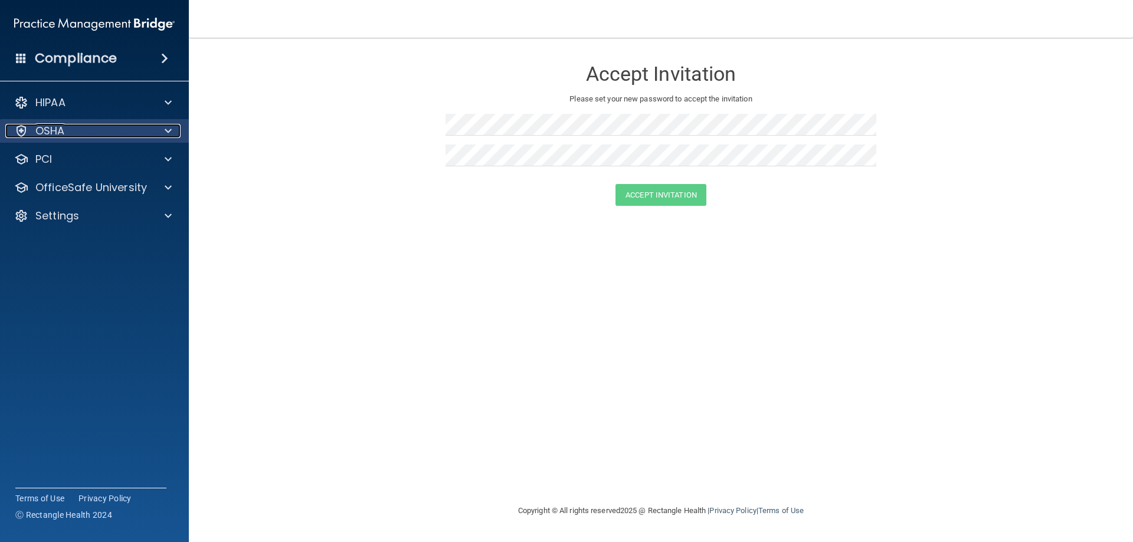
click at [140, 133] on div "OSHA" at bounding box center [78, 131] width 146 height 14
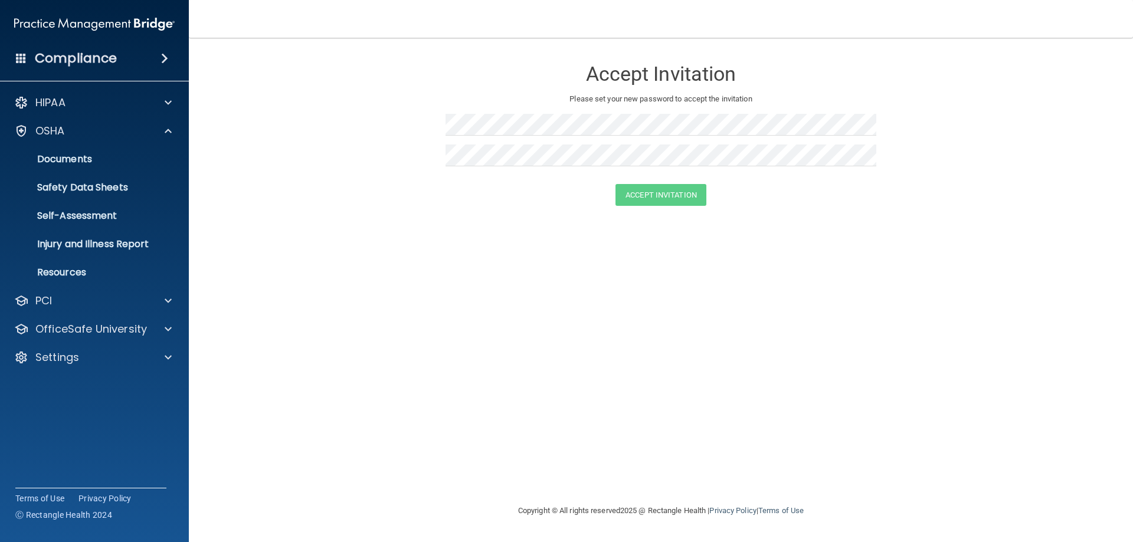
click at [272, 193] on div "Accept Invitation" at bounding box center [661, 195] width 915 height 22
click at [728, 175] on div at bounding box center [661, 179] width 431 height 9
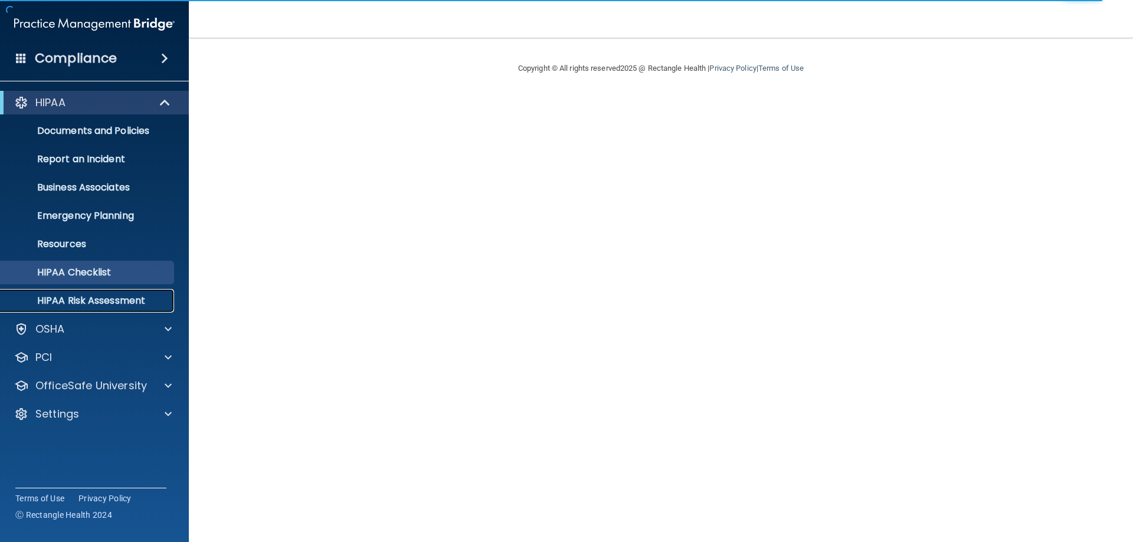
click at [91, 302] on p "HIPAA Risk Assessment" at bounding box center [88, 301] width 161 height 12
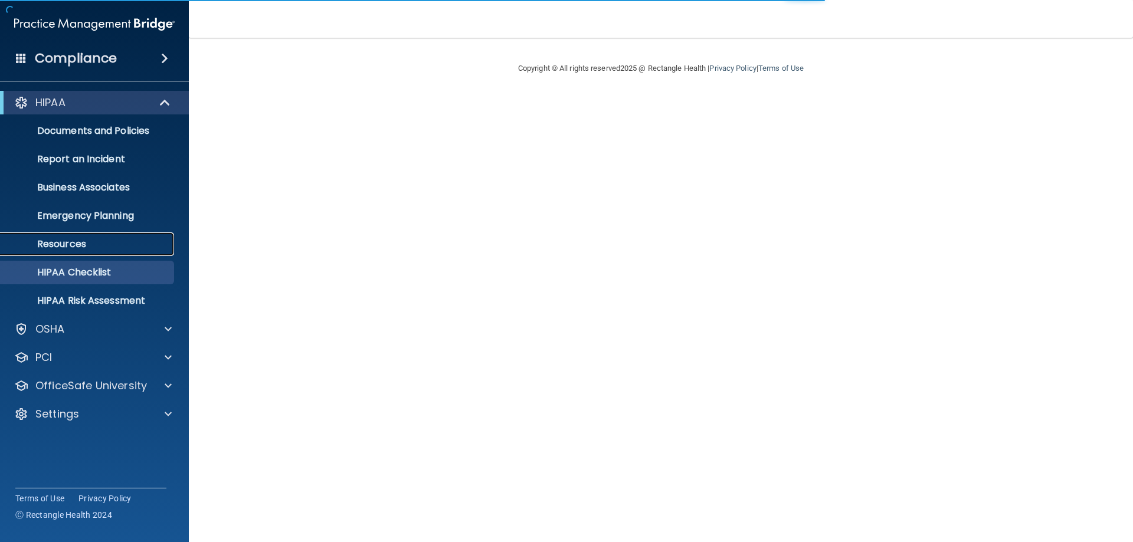
click at [60, 236] on link "Resources" at bounding box center [81, 245] width 186 height 24
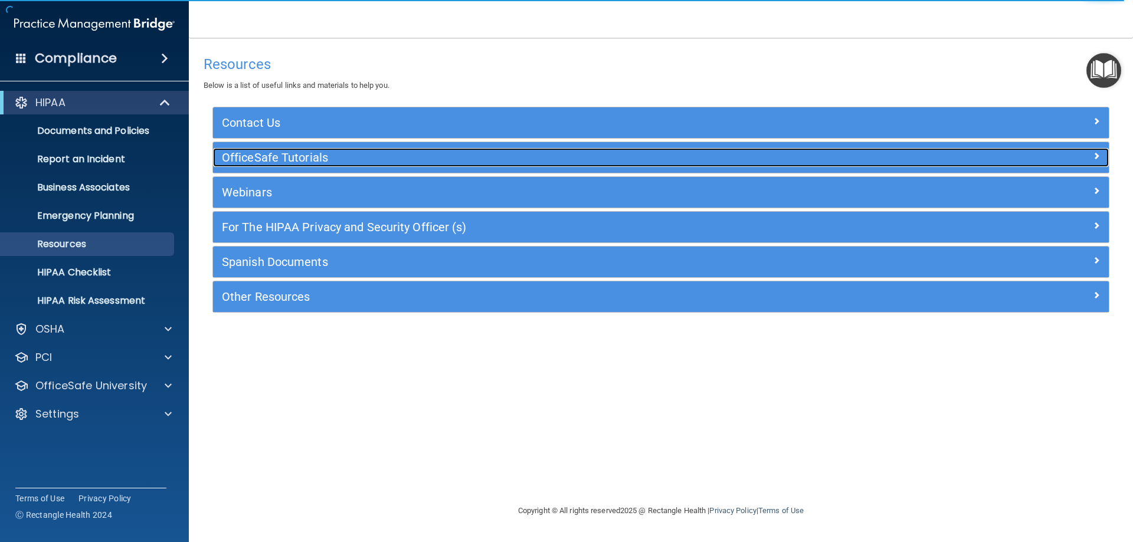
drag, startPoint x: 305, startPoint y: 164, endPoint x: 316, endPoint y: 161, distance: 11.6
click at [305, 163] on h5 "OfficeSafe Tutorials" at bounding box center [549, 157] width 654 height 13
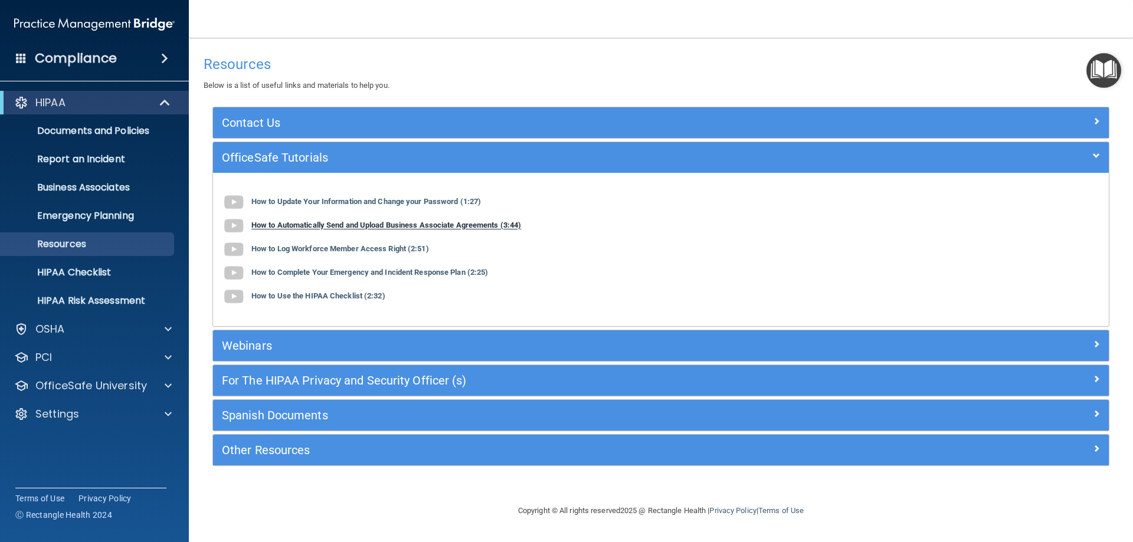
click at [357, 228] on b "How to Automatically Send and Upload Business Associate Agreements (3:44)" at bounding box center [386, 225] width 270 height 9
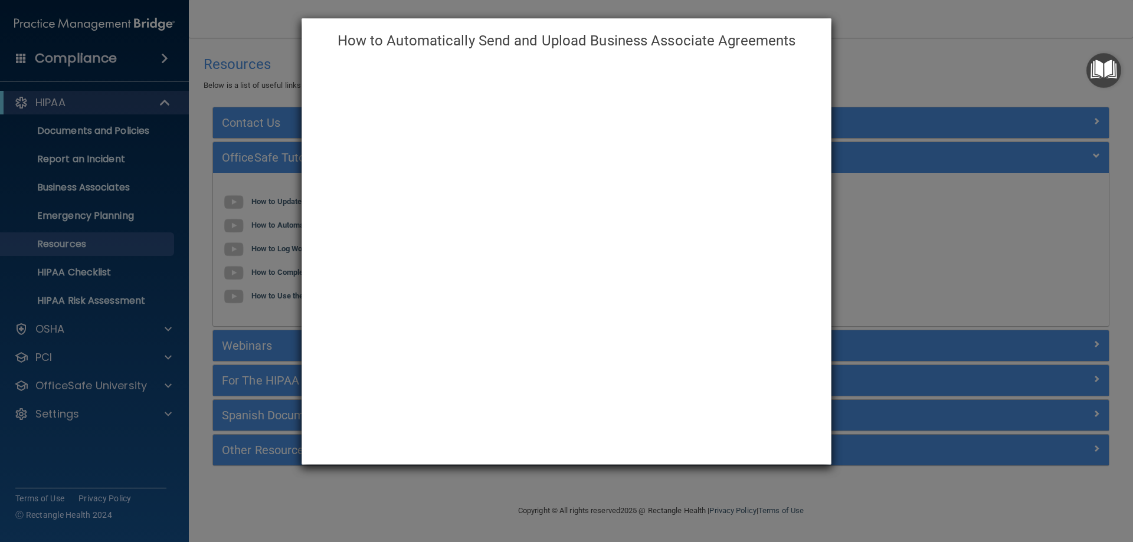
drag, startPoint x: 168, startPoint y: 150, endPoint x: 207, endPoint y: 149, distance: 39.0
click at [185, 149] on div "How to Automatically Send and Upload Business Associate Agreements" at bounding box center [566, 271] width 1133 height 542
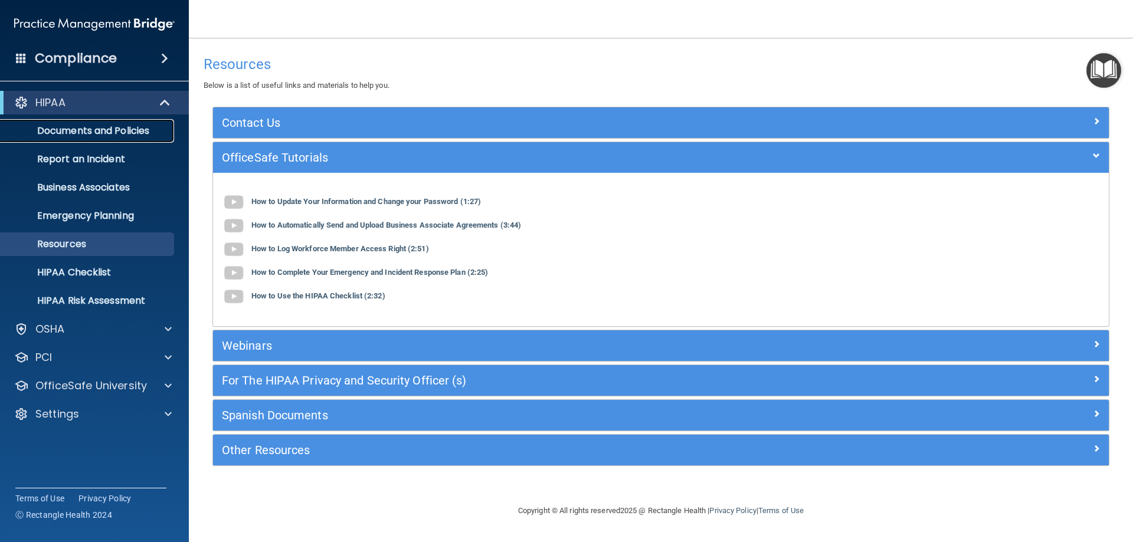
click at [122, 123] on link "Documents and Policies" at bounding box center [81, 131] width 186 height 24
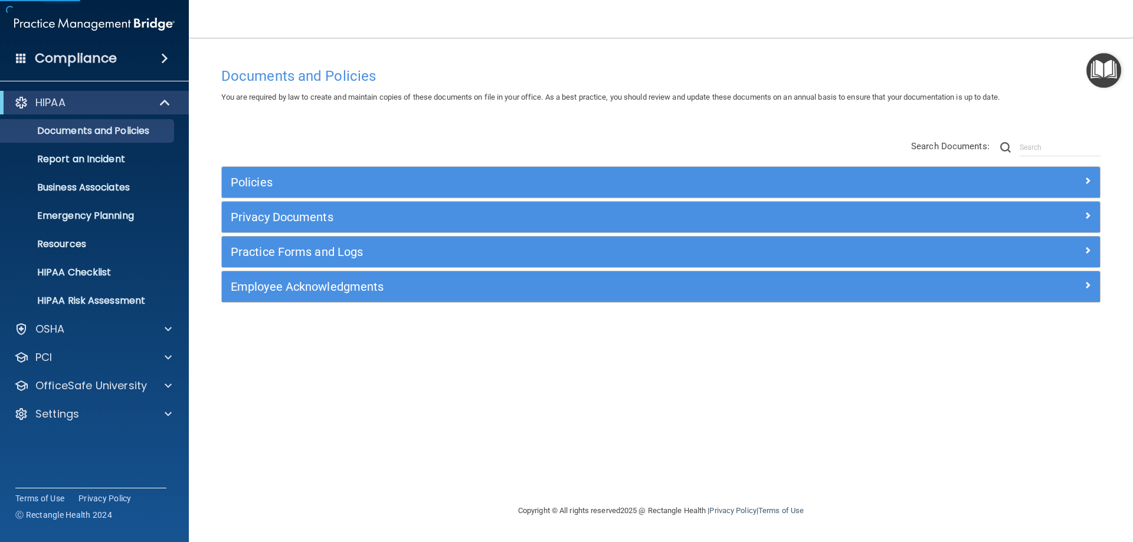
click at [161, 54] on span at bounding box center [164, 58] width 7 height 14
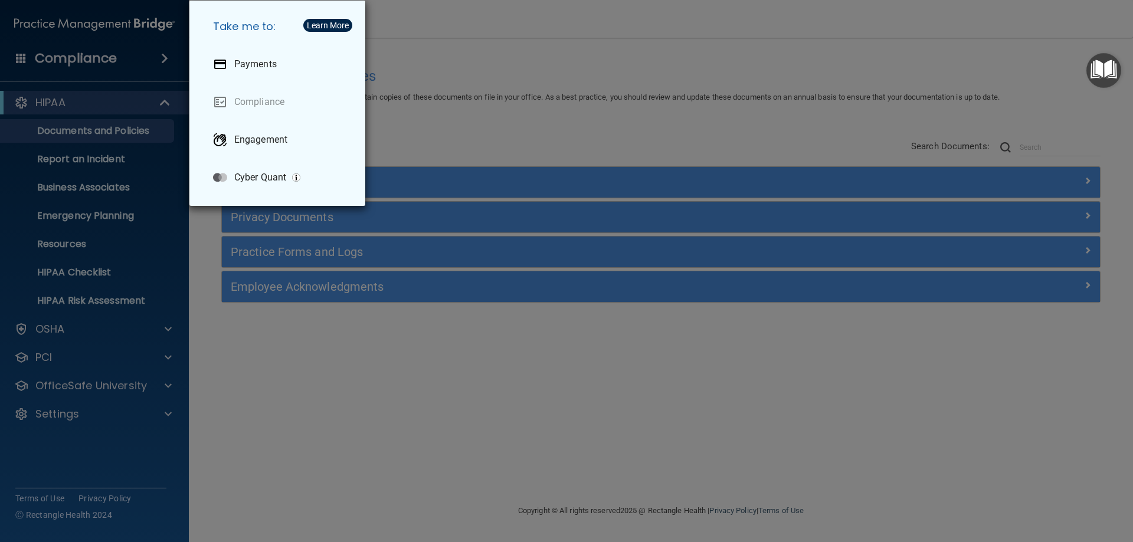
click at [459, 132] on div "Take me to: Payments Compliance Engagement Cyber Quant" at bounding box center [566, 271] width 1133 height 542
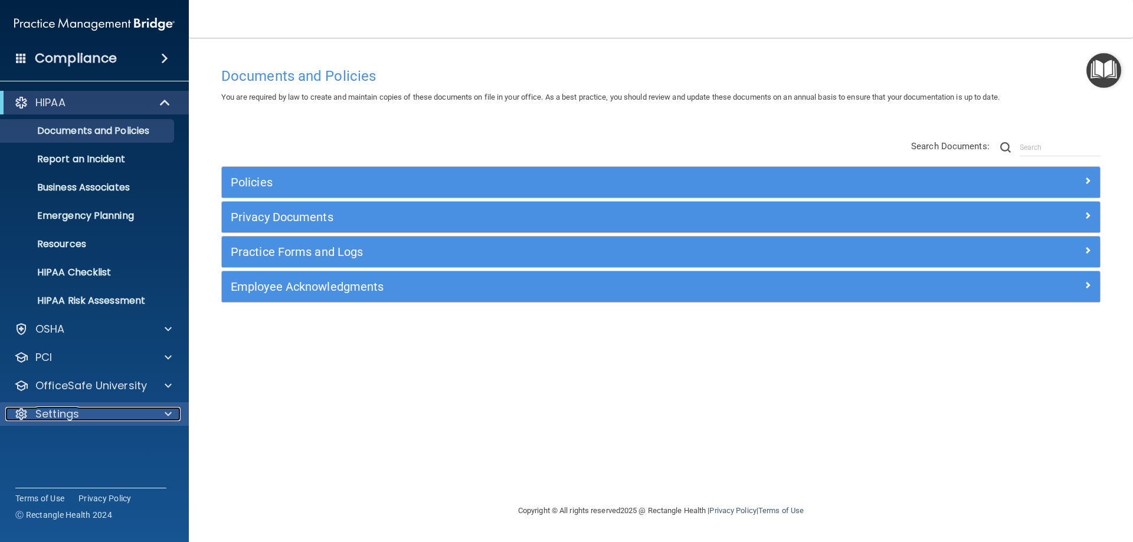
click at [122, 421] on div "Settings" at bounding box center [78, 414] width 146 height 14
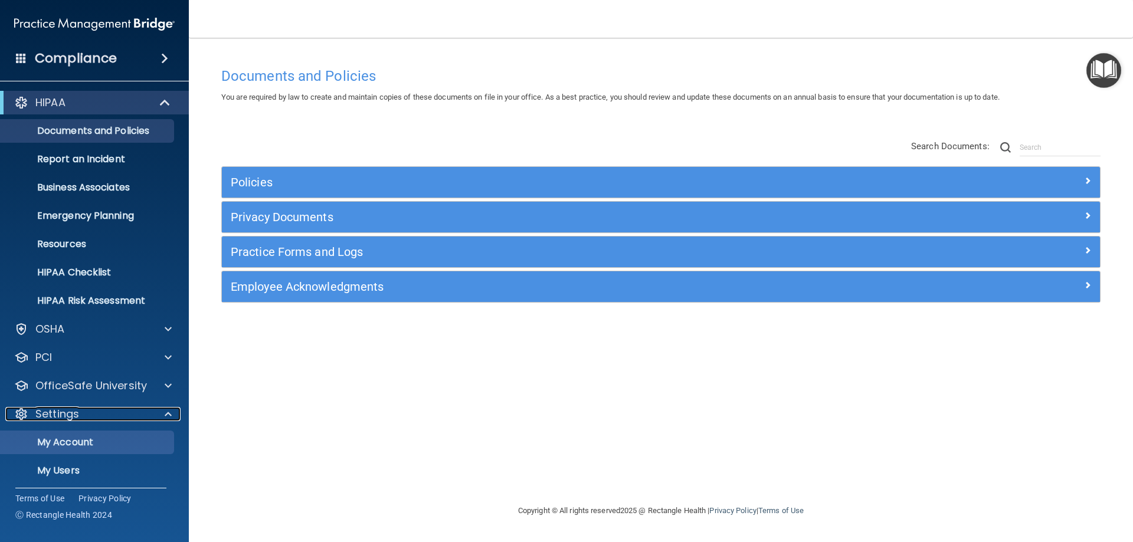
scroll to position [61, 0]
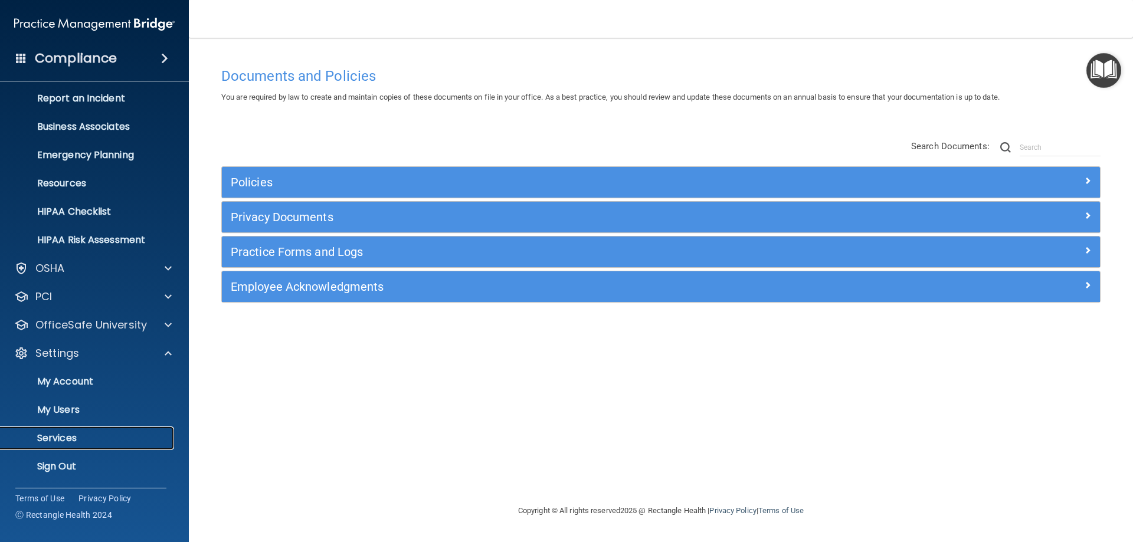
click at [146, 447] on link "Services" at bounding box center [81, 439] width 186 height 24
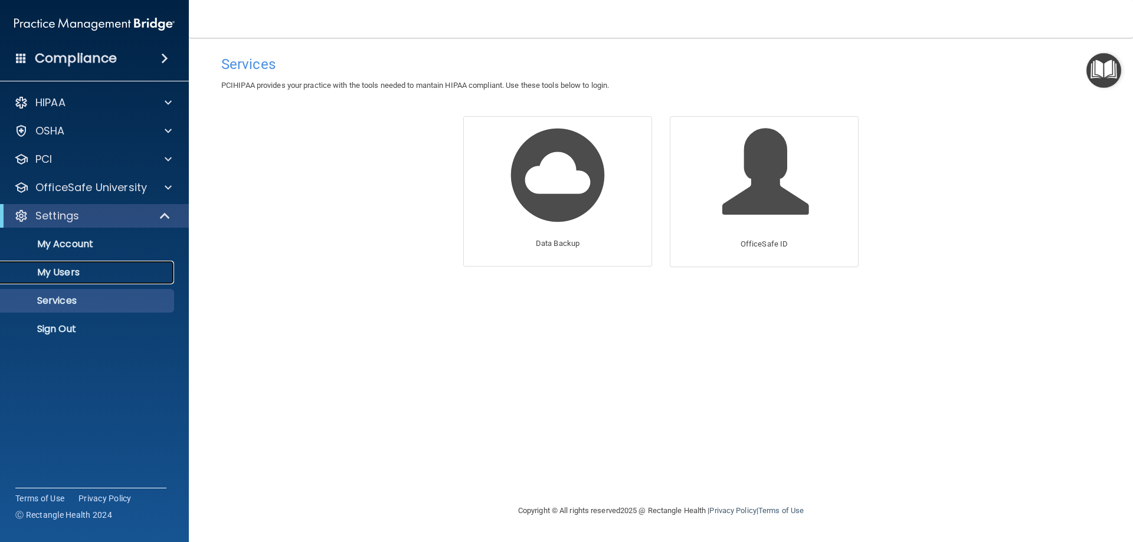
click at [71, 274] on p "My Users" at bounding box center [88, 273] width 161 height 12
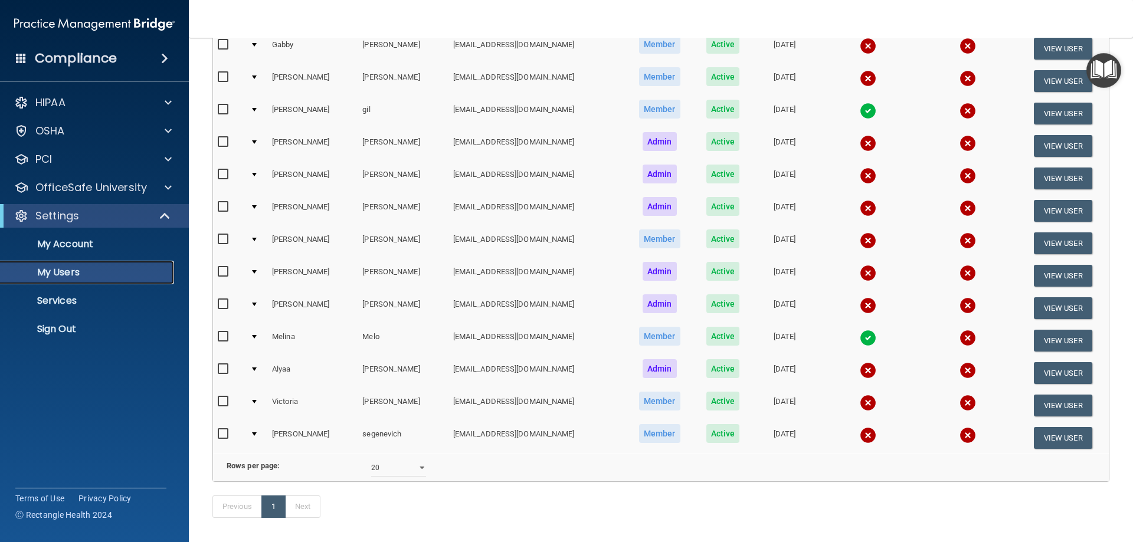
scroll to position [207, 0]
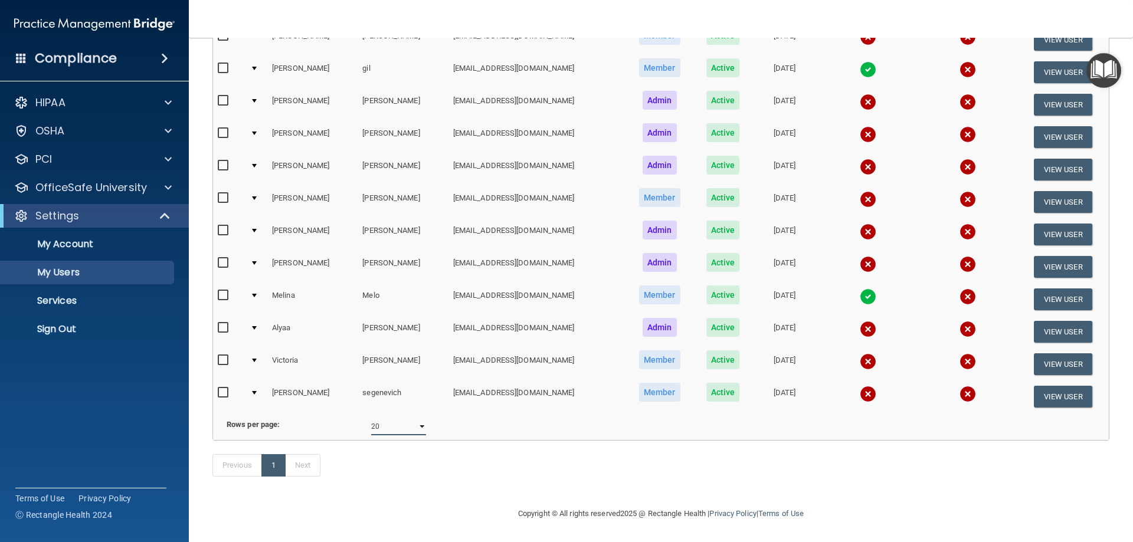
click at [420, 418] on select "10 20 30 40 all" at bounding box center [398, 427] width 55 height 18
select select "30"
click at [371, 418] on select "10 20 30 40 all" at bounding box center [398, 427] width 55 height 18
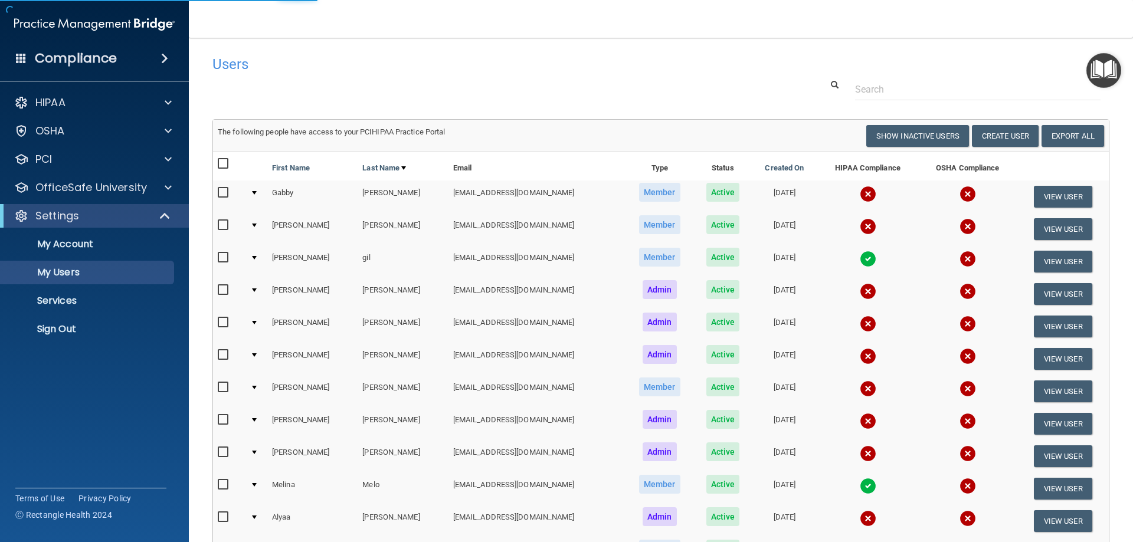
select select "30"
click at [997, 140] on button "Create User" at bounding box center [1005, 136] width 67 height 22
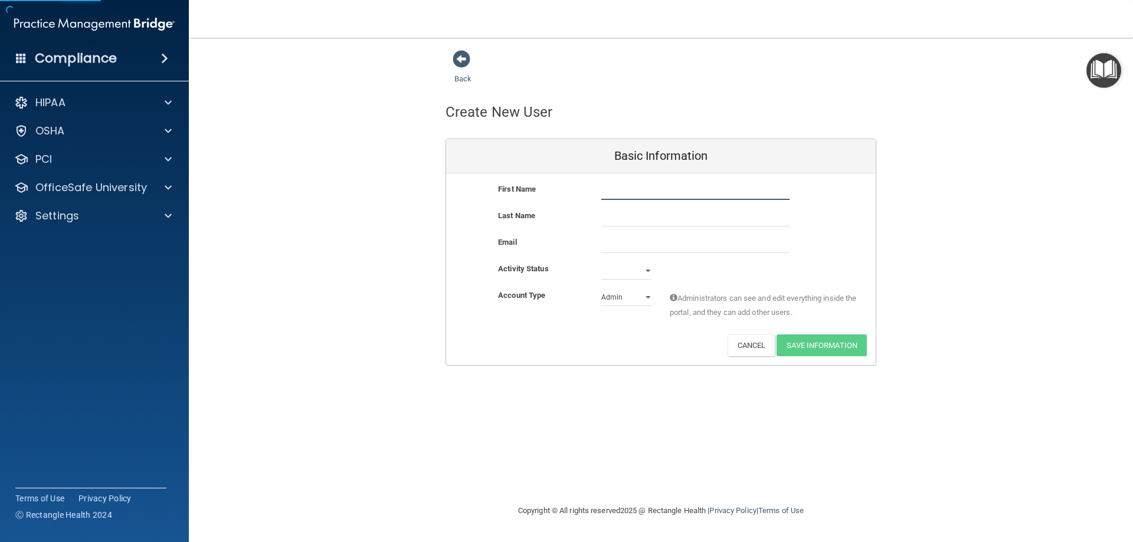
click at [651, 189] on input "text" at bounding box center [695, 191] width 188 height 18
type input "[PERSON_NAME]"
click at [649, 225] on input "text" at bounding box center [695, 218] width 188 height 18
type input "[PERSON_NAME]"
click at [629, 242] on input "email" at bounding box center [695, 244] width 188 height 18
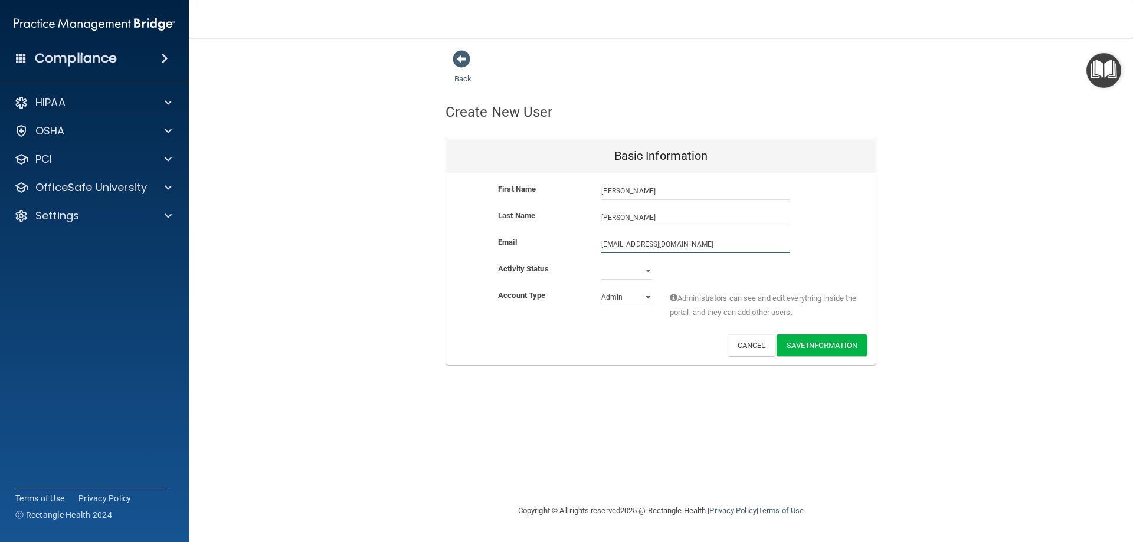
type input "[EMAIL_ADDRESS][DOMAIN_NAME]"
click at [623, 271] on select "Active Inactive" at bounding box center [626, 273] width 51 height 18
select select "active"
click at [601, 262] on select "Active Inactive" at bounding box center [626, 271] width 51 height 18
click at [632, 298] on select "Admin Member" at bounding box center [626, 298] width 51 height 18
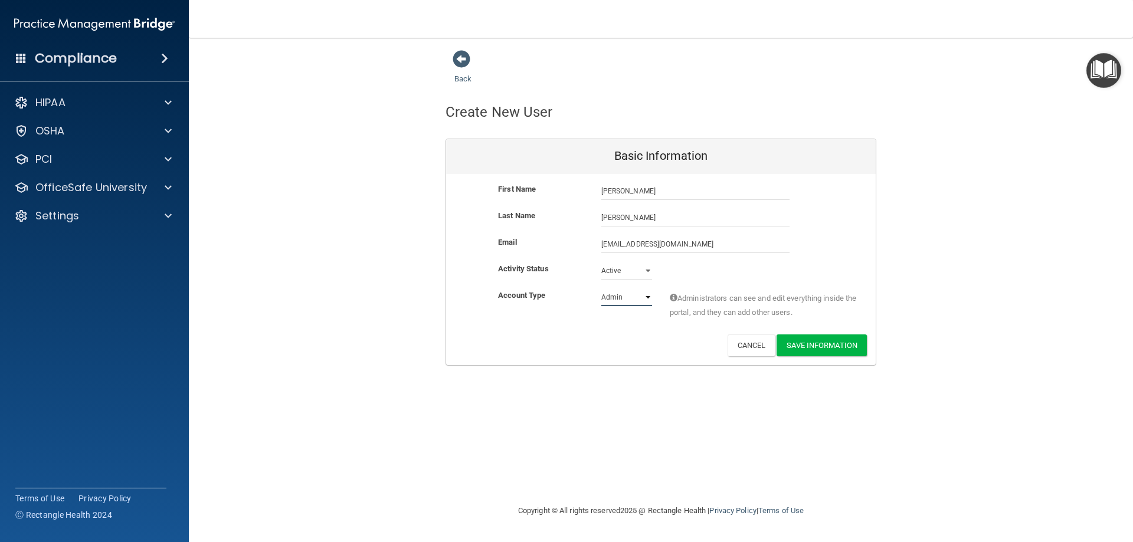
select select "practice_member"
click at [601, 289] on select "Admin Member" at bounding box center [626, 298] width 51 height 18
click at [815, 351] on button "Save Information" at bounding box center [822, 346] width 90 height 22
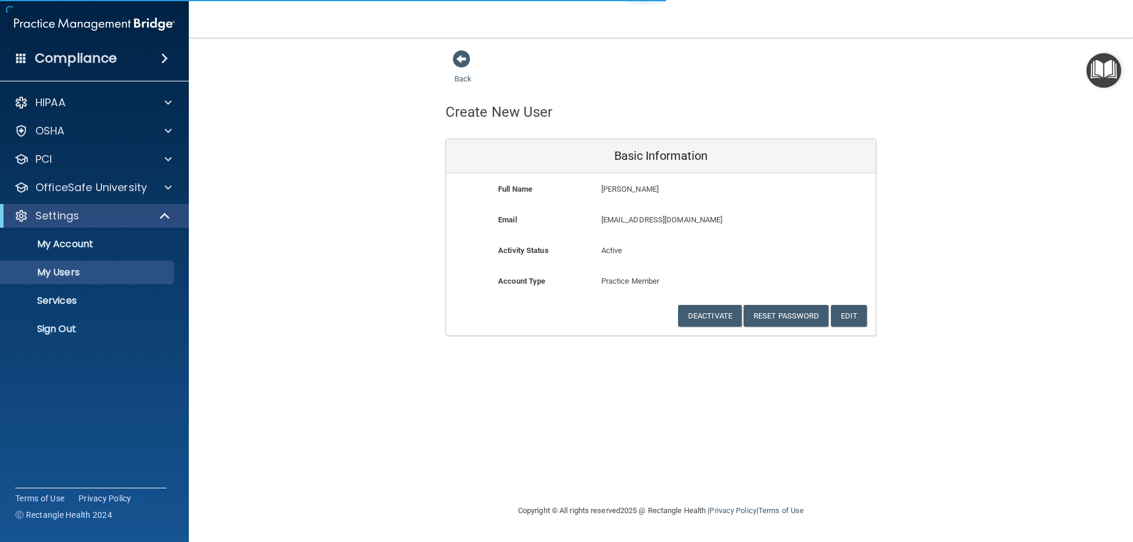
select select "20"
